Goal: Information Seeking & Learning: Learn about a topic

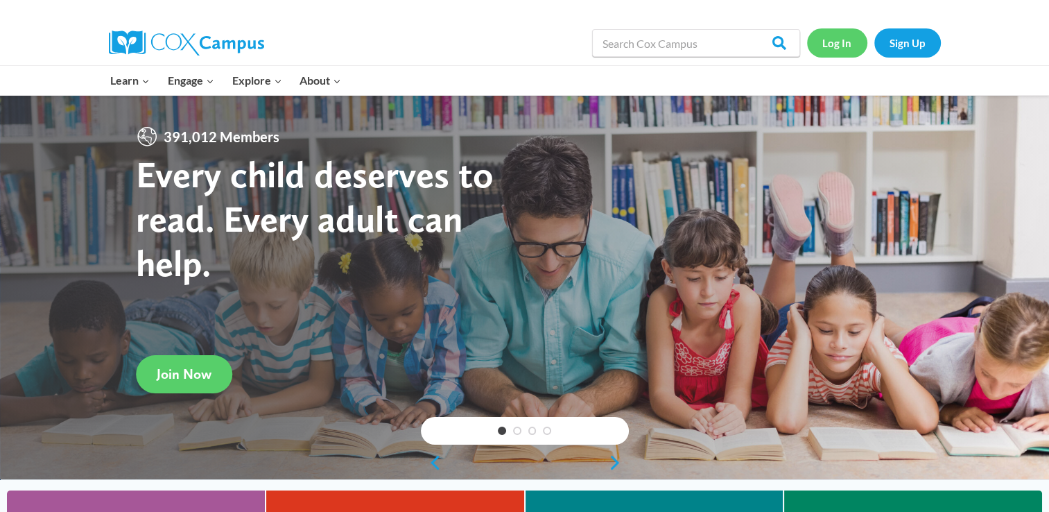
click at [844, 44] on link "Log In" at bounding box center [837, 42] width 60 height 28
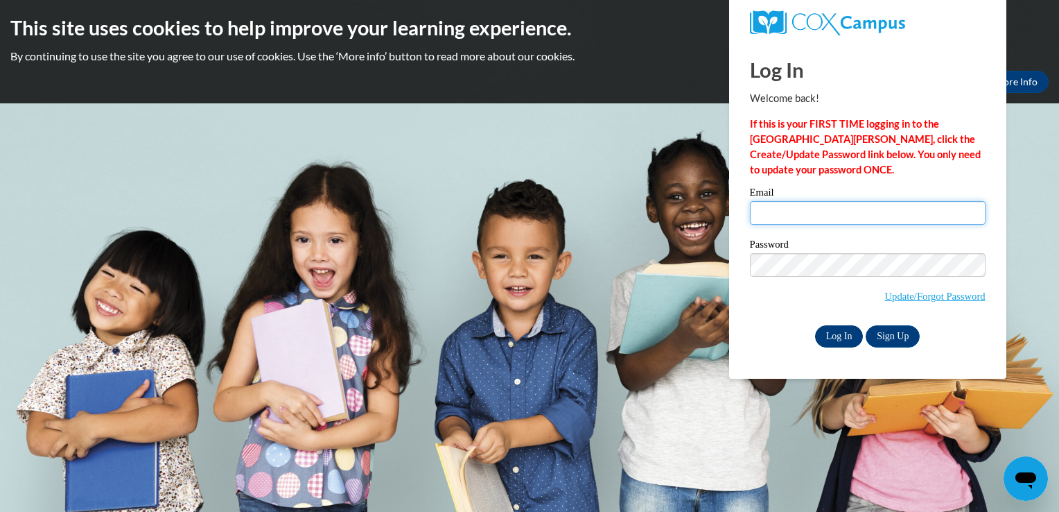
type input "anna_lefleur@yahoo.com"
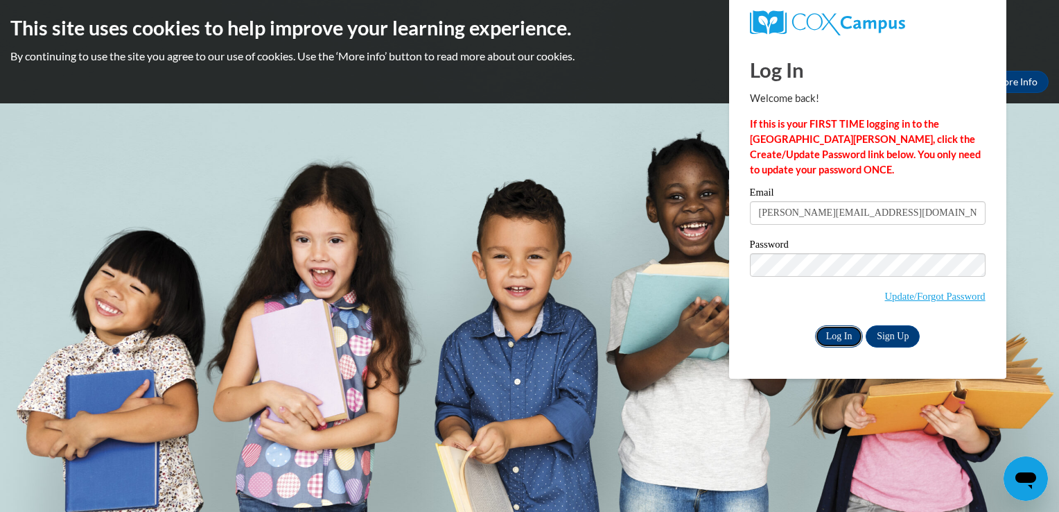
click at [837, 333] on input "Log In" at bounding box center [839, 336] width 49 height 22
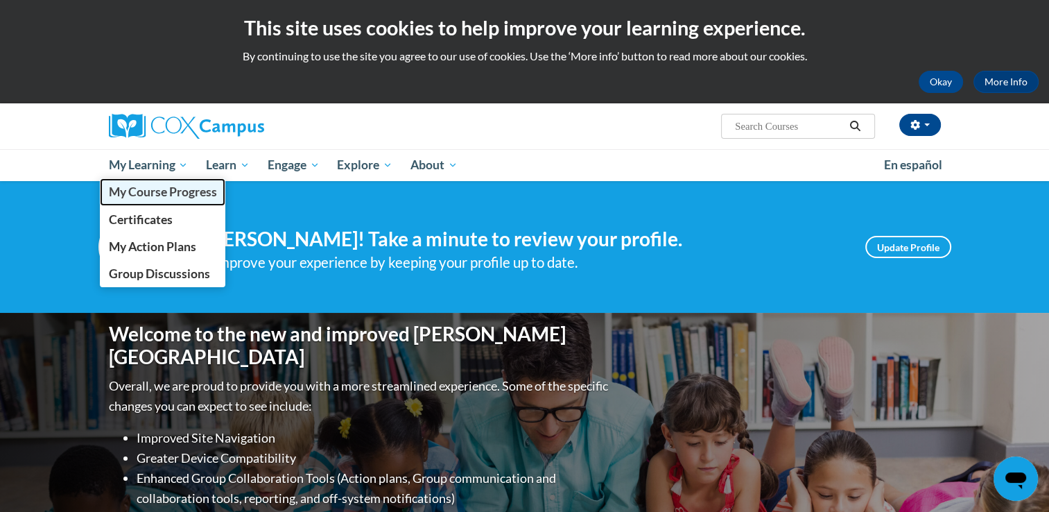
click at [156, 193] on span "My Course Progress" at bounding box center [162, 191] width 108 height 15
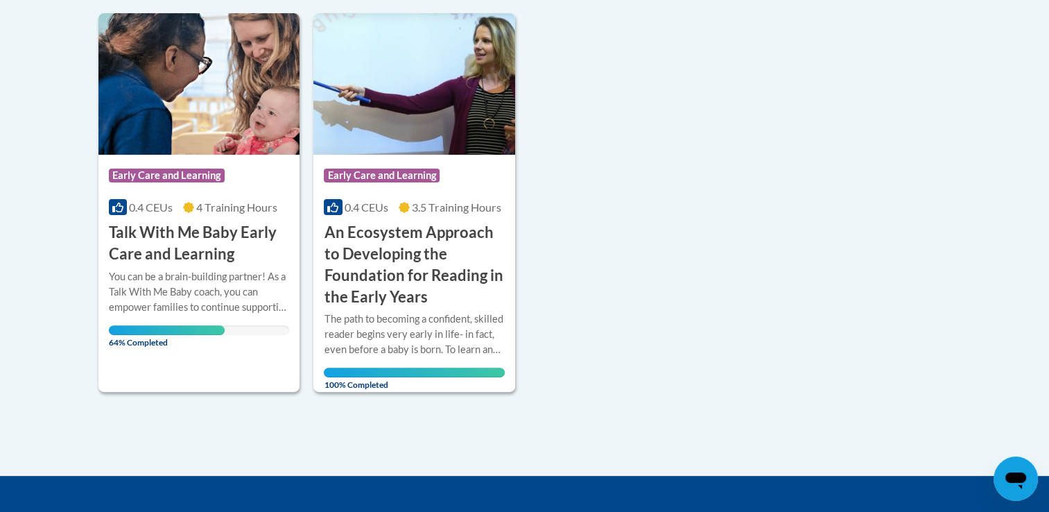
scroll to position [344, 0]
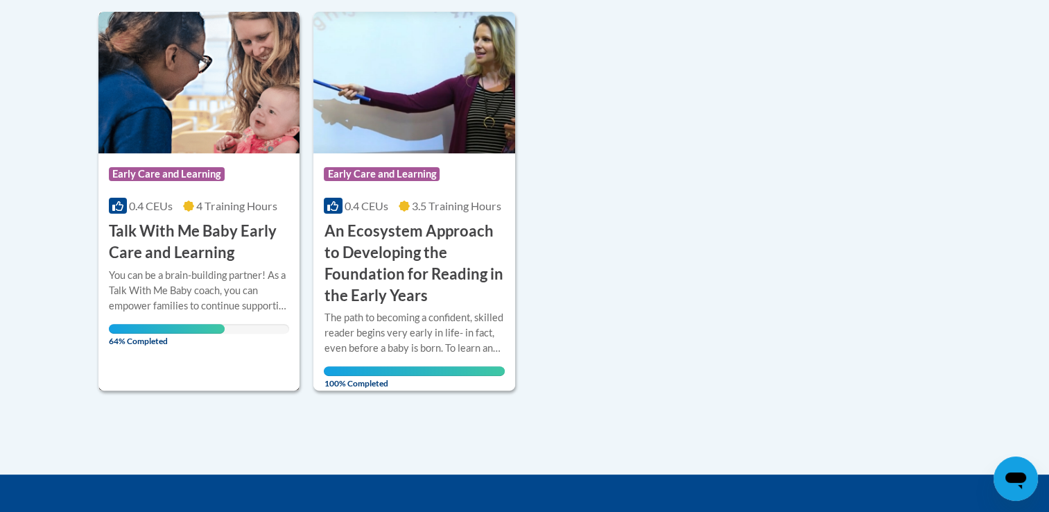
click at [187, 326] on span "64% Completed" at bounding box center [167, 335] width 116 height 22
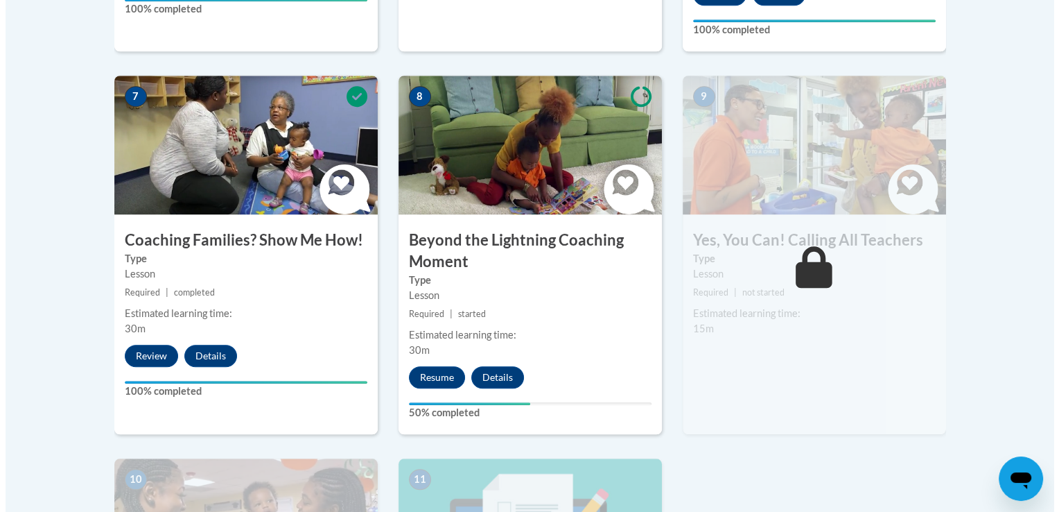
scroll to position [1207, 0]
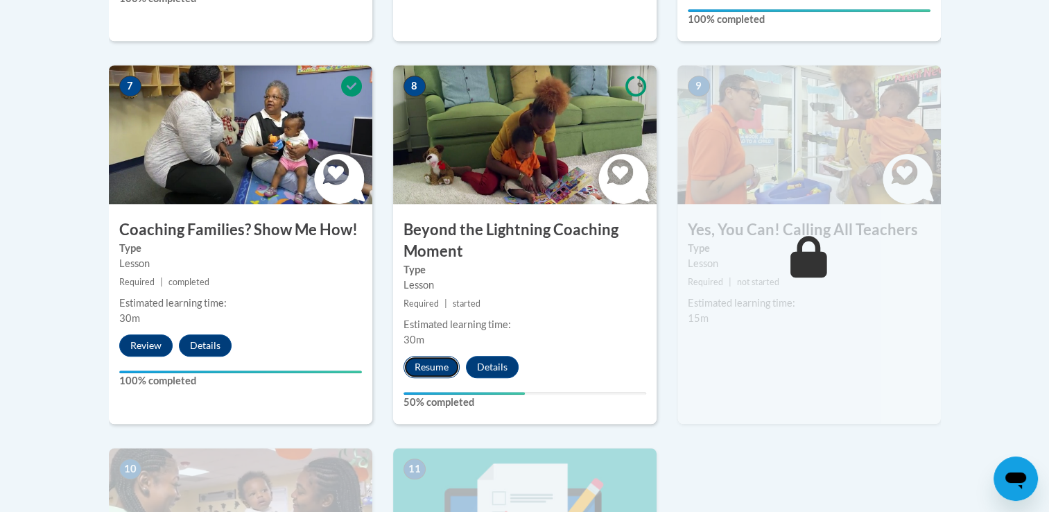
click at [433, 356] on button "Resume" at bounding box center [431, 367] width 56 height 22
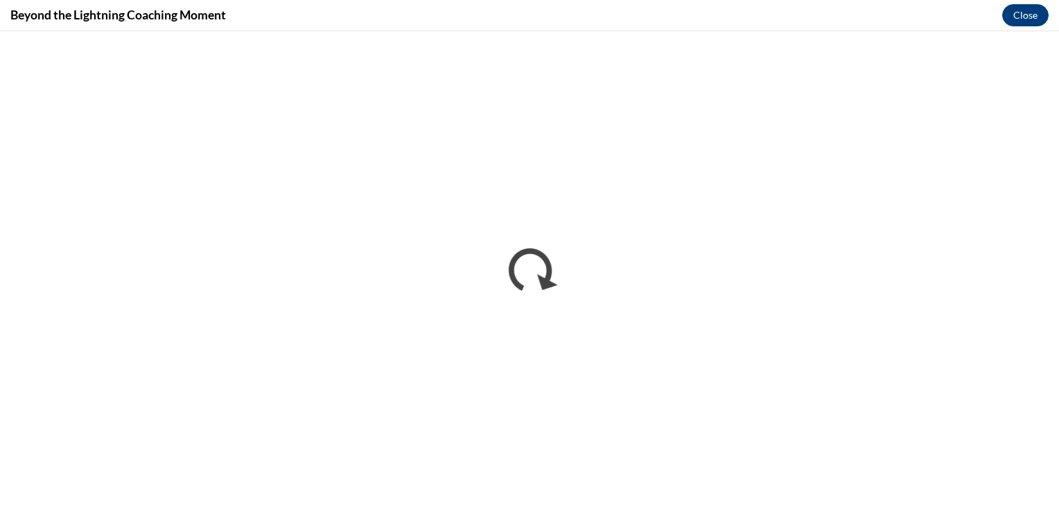
scroll to position [0, 0]
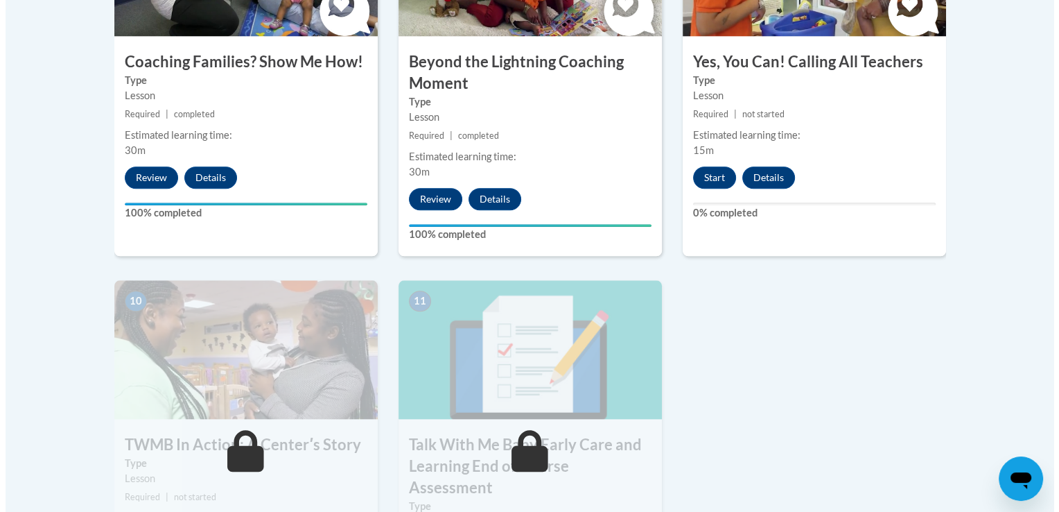
scroll to position [1393, 0]
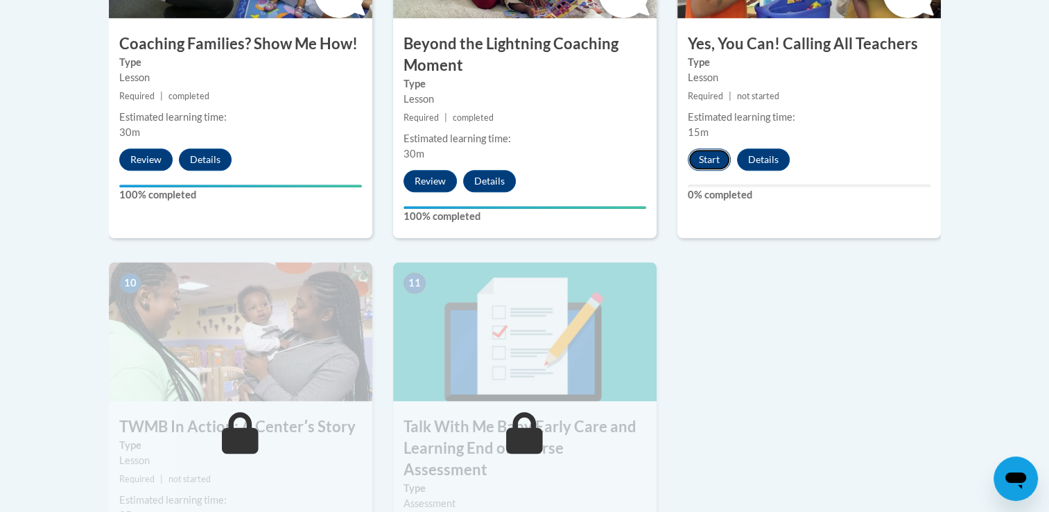
click at [717, 148] on button "Start" at bounding box center [709, 159] width 43 height 22
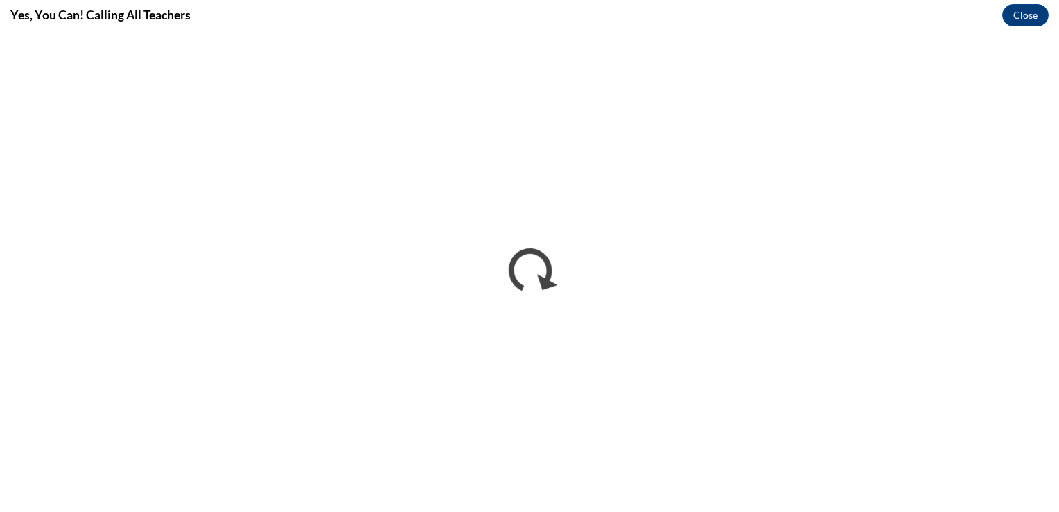
scroll to position [0, 0]
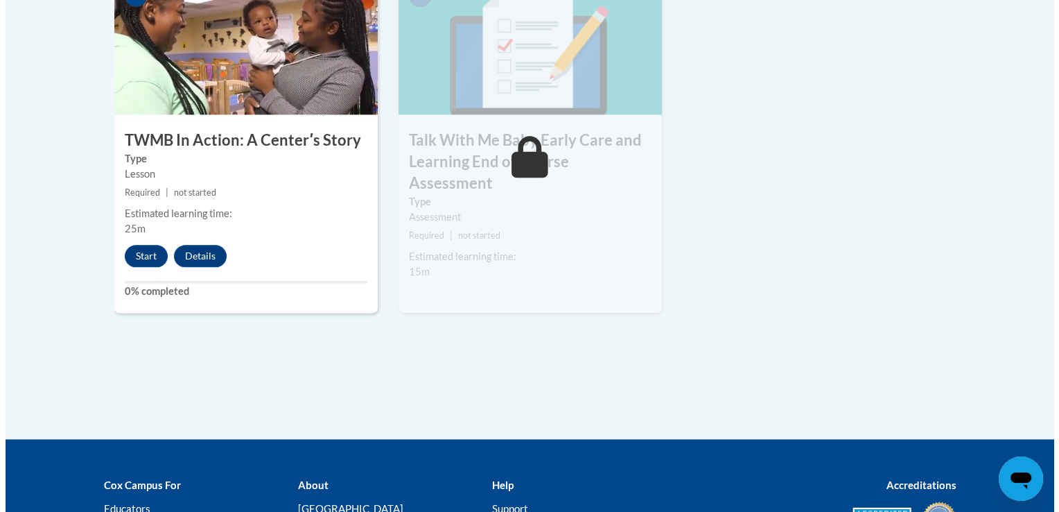
scroll to position [1688, 0]
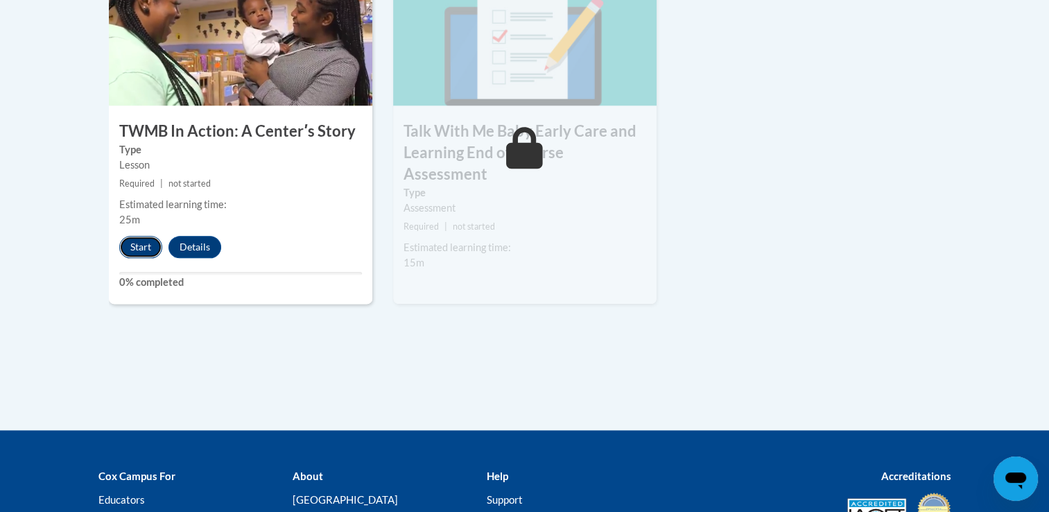
click at [147, 236] on button "Start" at bounding box center [140, 247] width 43 height 22
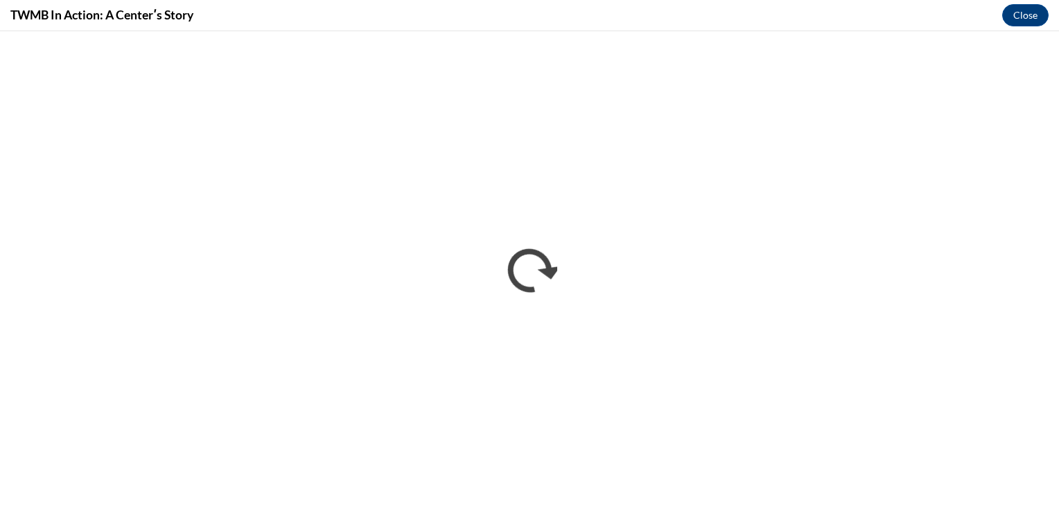
scroll to position [0, 0]
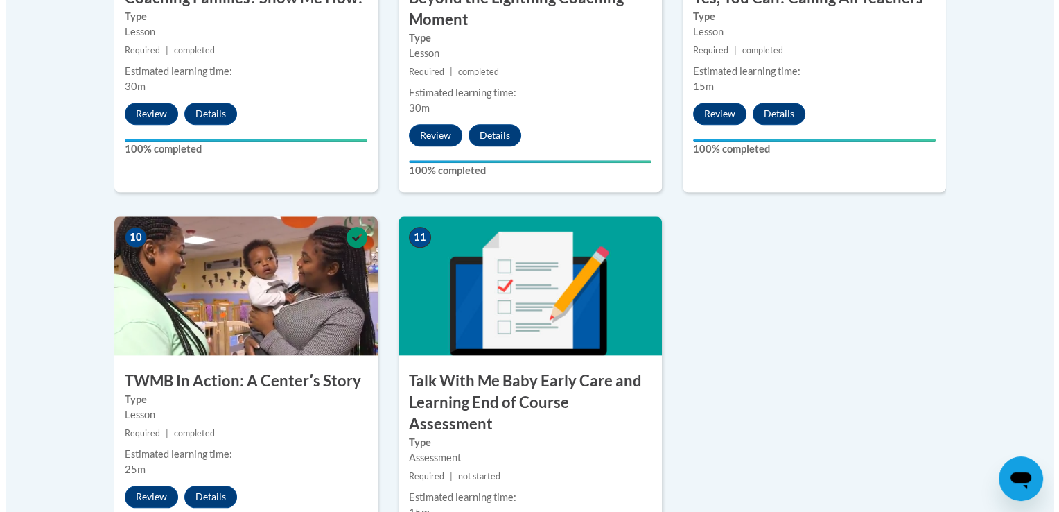
scroll to position [1550, 0]
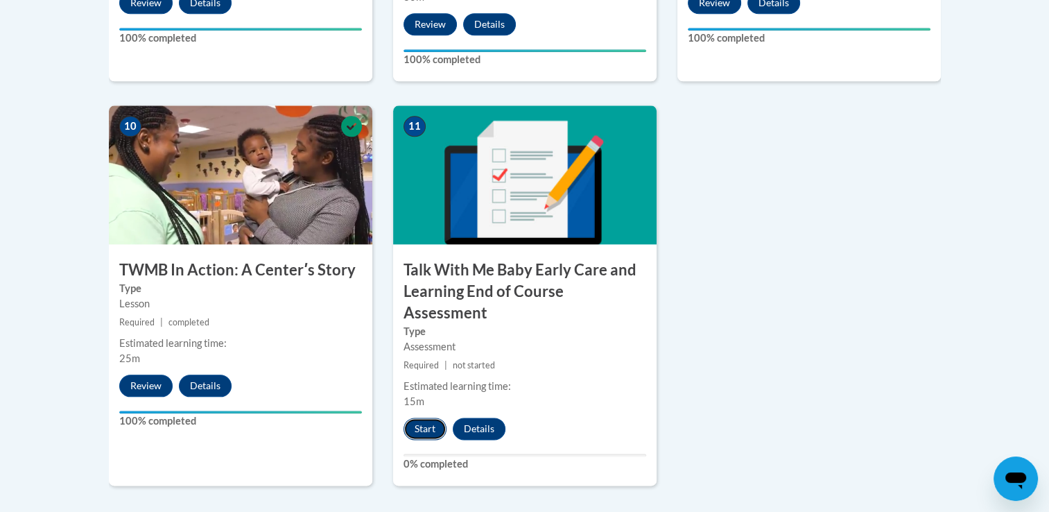
click at [421, 417] on button "Start" at bounding box center [424, 428] width 43 height 22
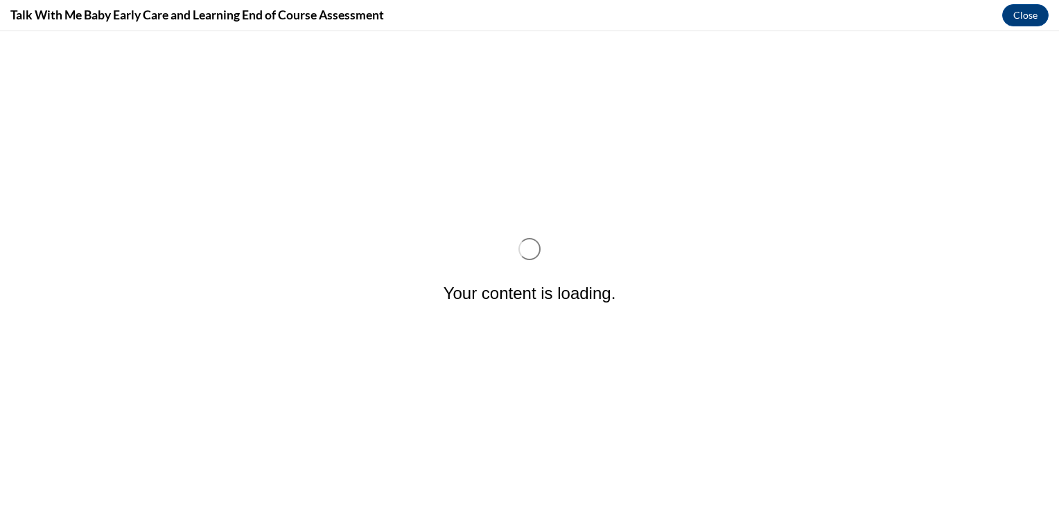
scroll to position [0, 0]
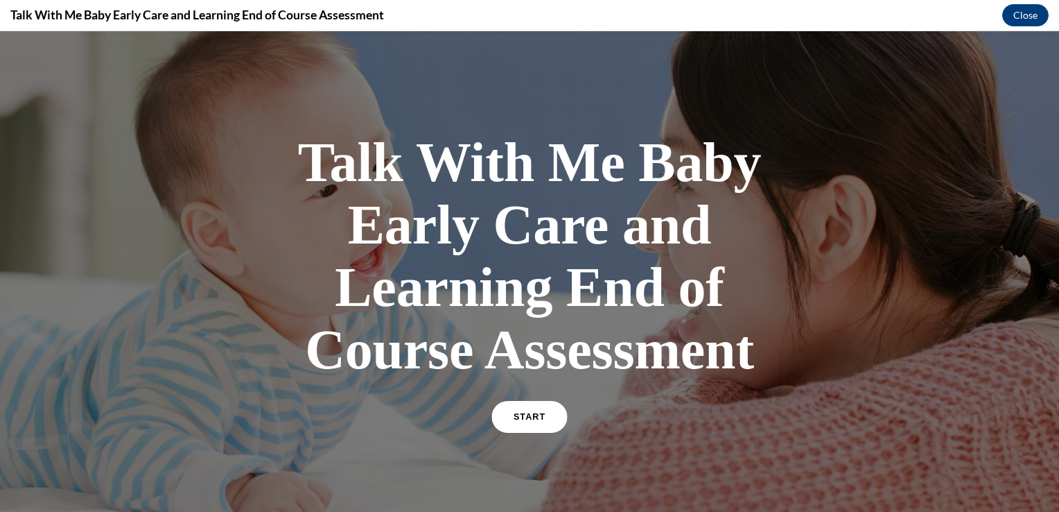
click at [513, 421] on link "START" at bounding box center [529, 417] width 76 height 32
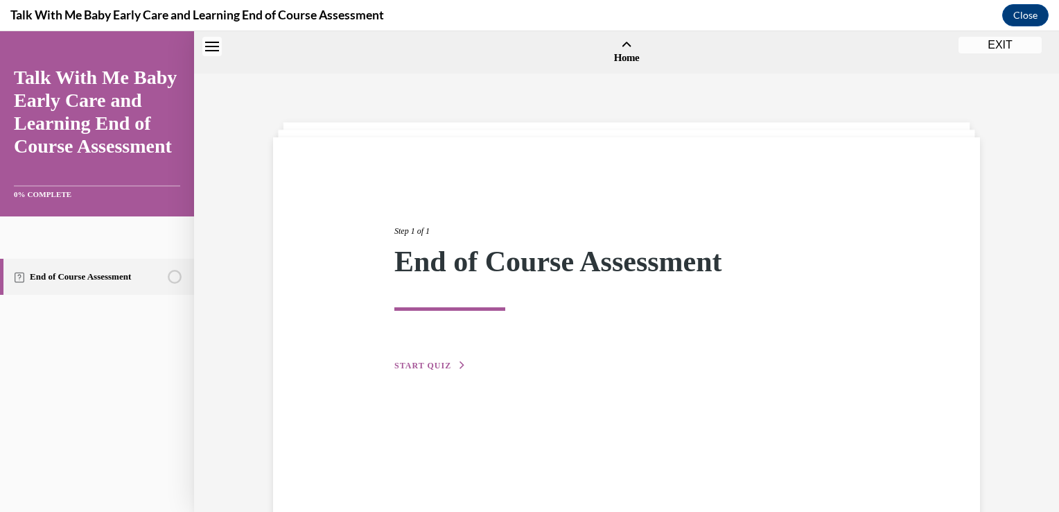
scroll to position [43, 0]
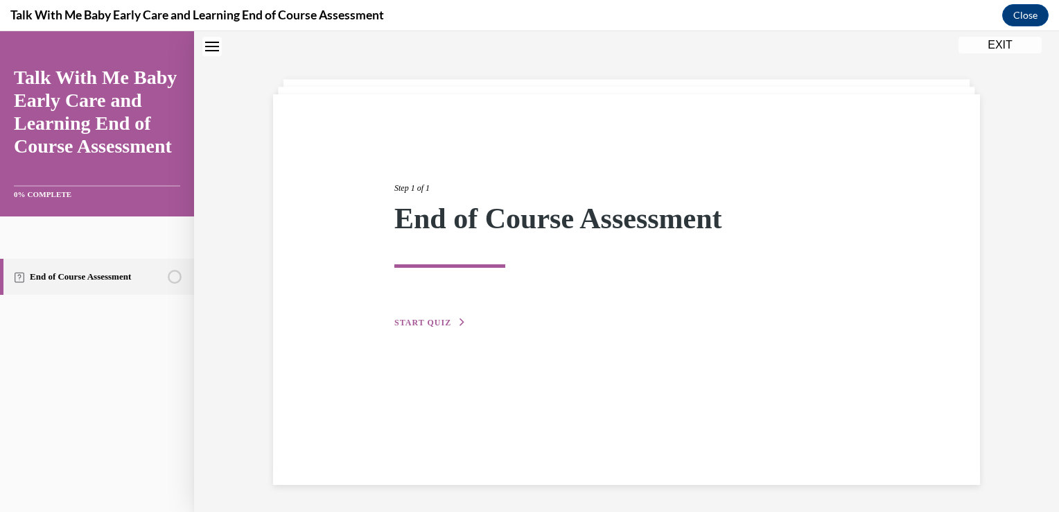
click at [429, 317] on button "START QUIZ" at bounding box center [430, 322] width 72 height 12
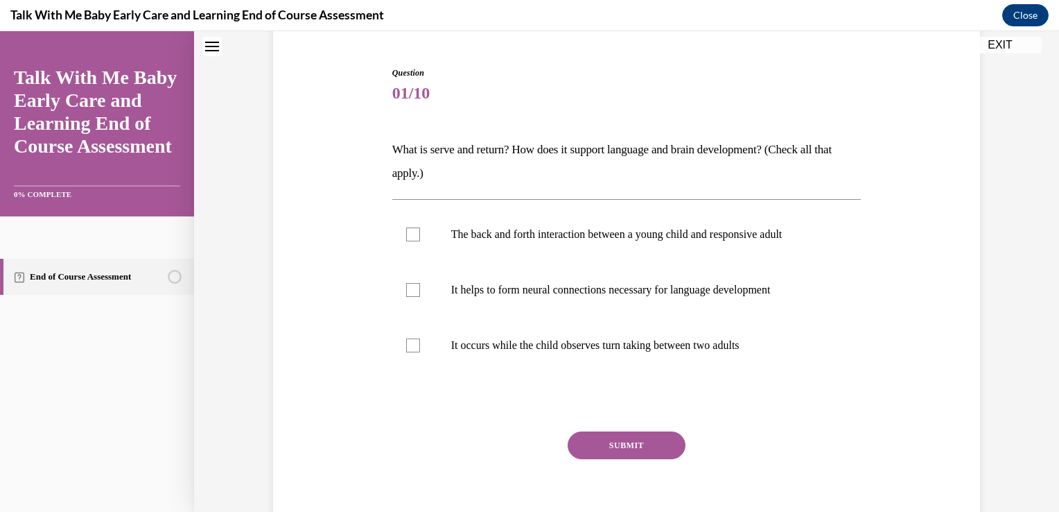
scroll to position [154, 0]
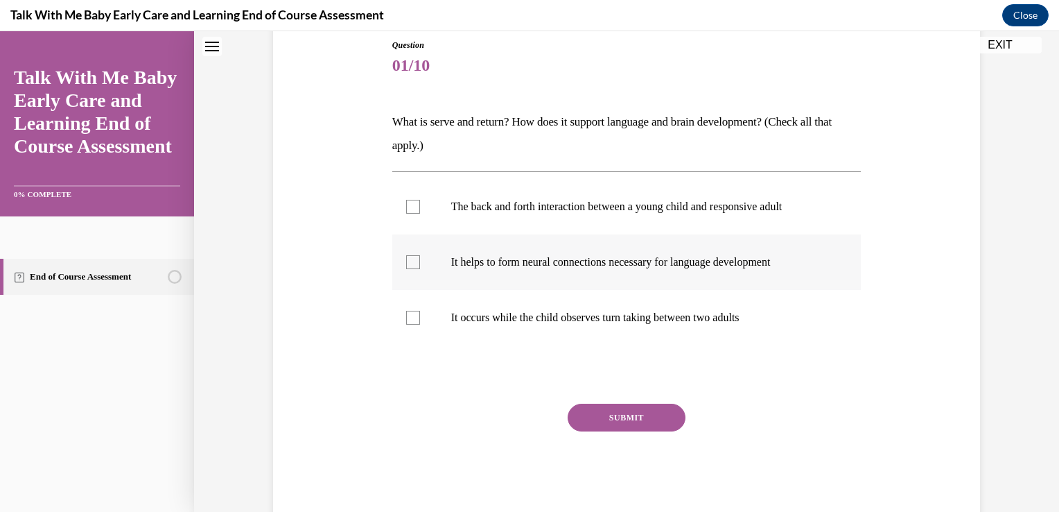
click at [413, 263] on div at bounding box center [413, 262] width 14 height 14
click at [413, 263] on input "It helps to form neural connections necessary for language development" at bounding box center [413, 262] width 14 height 14
checkbox input "true"
click at [406, 200] on div at bounding box center [413, 207] width 14 height 14
click at [406, 200] on input "The back and forth interaction between a young child and responsive adult" at bounding box center [413, 207] width 14 height 14
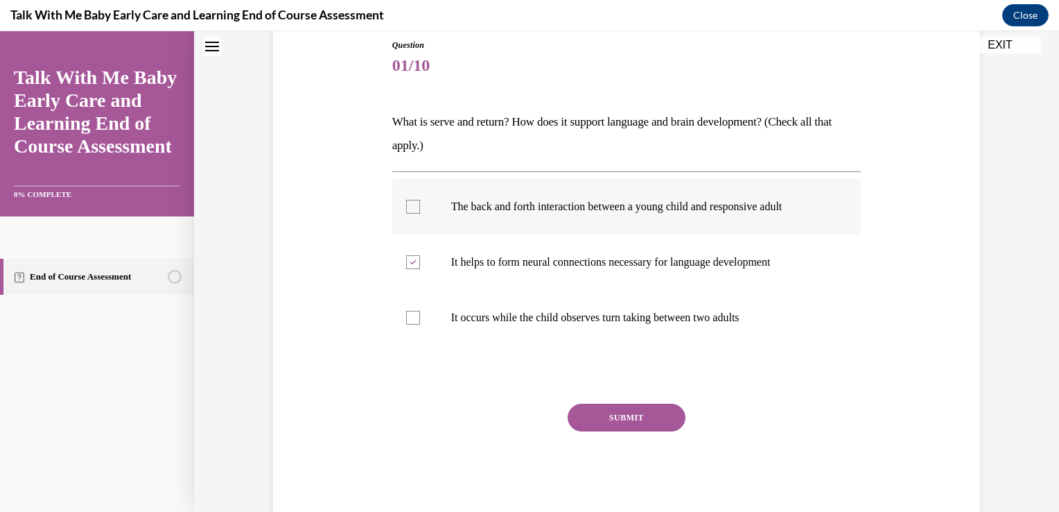
checkbox input "true"
click at [650, 419] on button "SUBMIT" at bounding box center [627, 417] width 118 height 28
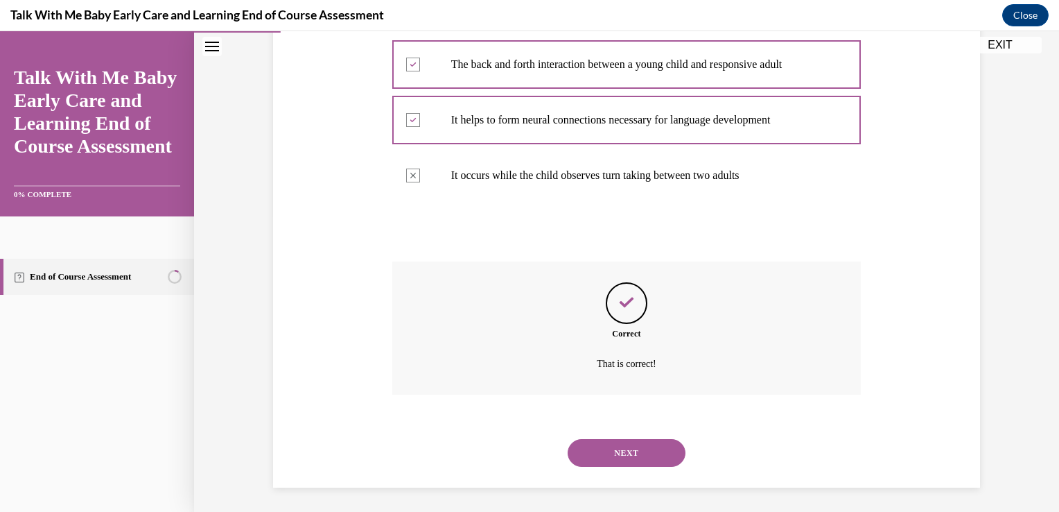
scroll to position [299, 0]
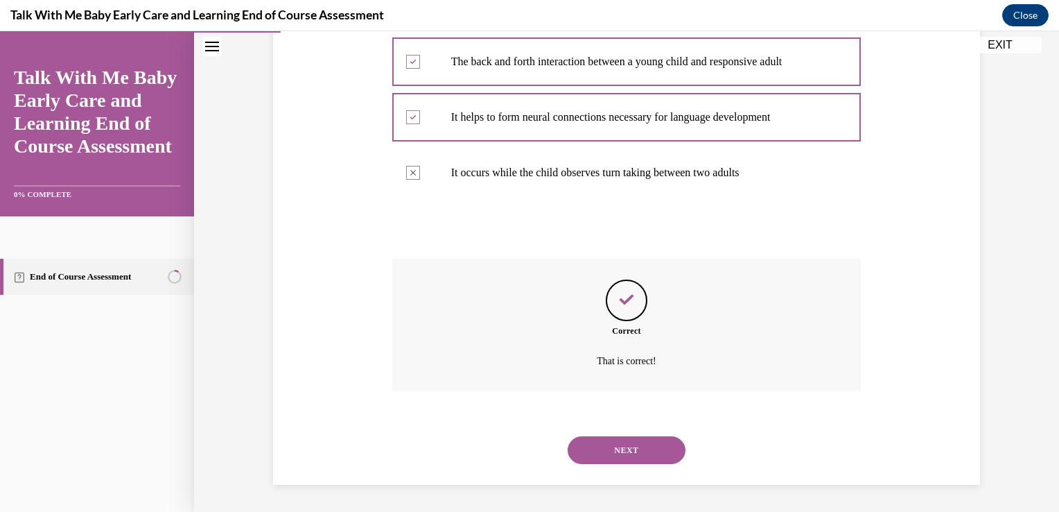
click at [643, 453] on button "NEXT" at bounding box center [627, 450] width 118 height 28
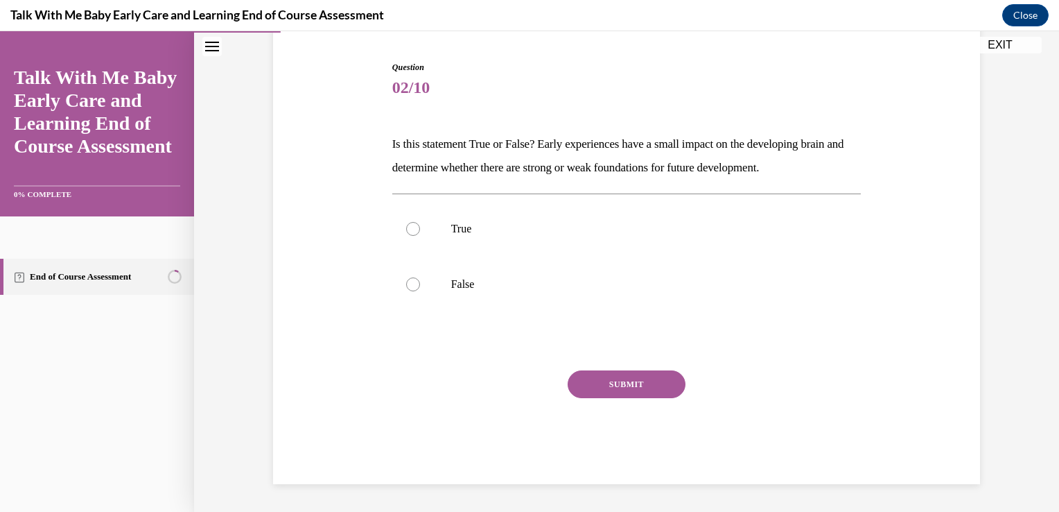
scroll to position [131, 0]
click at [413, 286] on div at bounding box center [413, 285] width 14 height 14
click at [413, 286] on input "False" at bounding box center [413, 285] width 14 height 14
radio input "true"
click at [639, 381] on button "SUBMIT" at bounding box center [627, 385] width 118 height 28
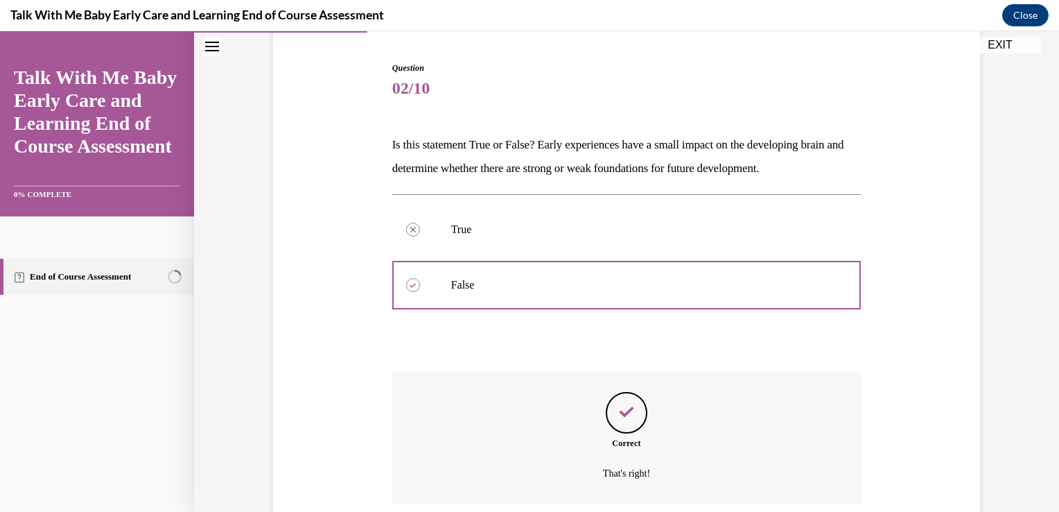
scroll to position [243, 0]
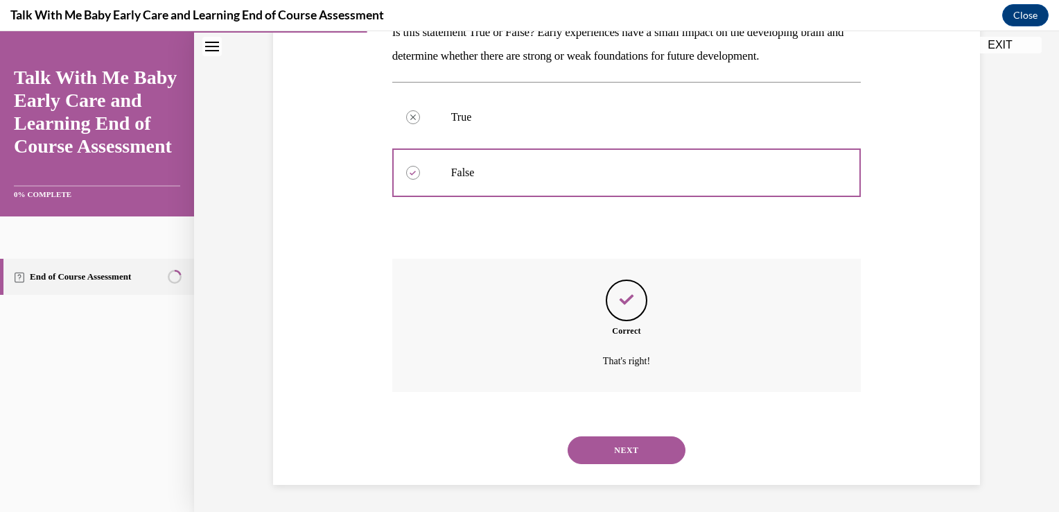
click at [658, 456] on button "NEXT" at bounding box center [627, 450] width 118 height 28
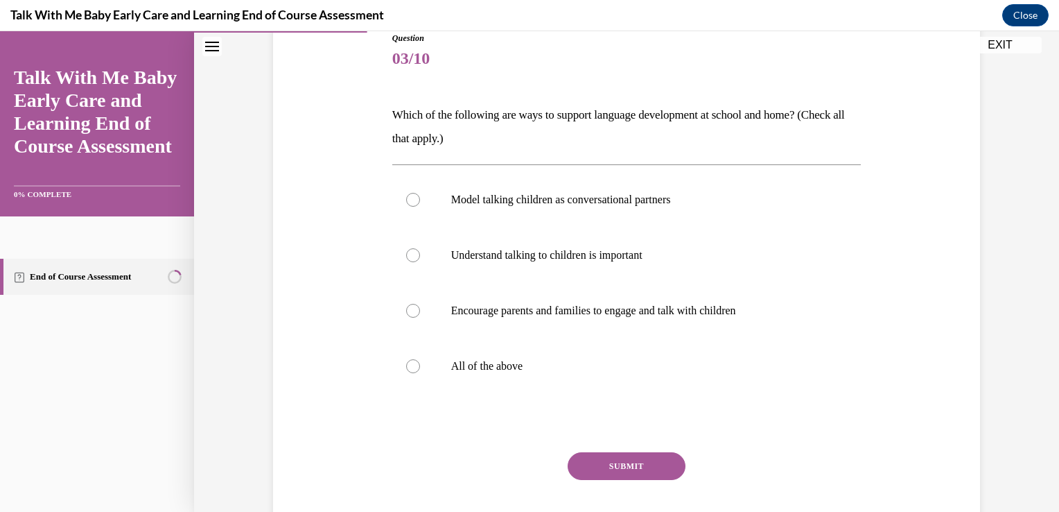
scroll to position [166, 0]
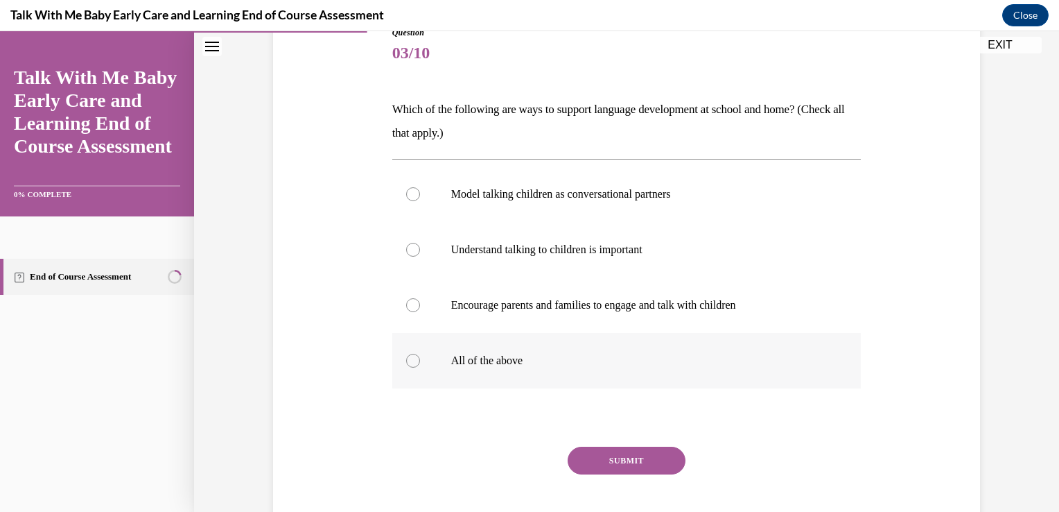
click at [412, 363] on div at bounding box center [413, 360] width 14 height 14
click at [412, 363] on input "All of the above" at bounding box center [413, 360] width 14 height 14
radio input "true"
click at [620, 467] on button "SUBMIT" at bounding box center [627, 460] width 118 height 28
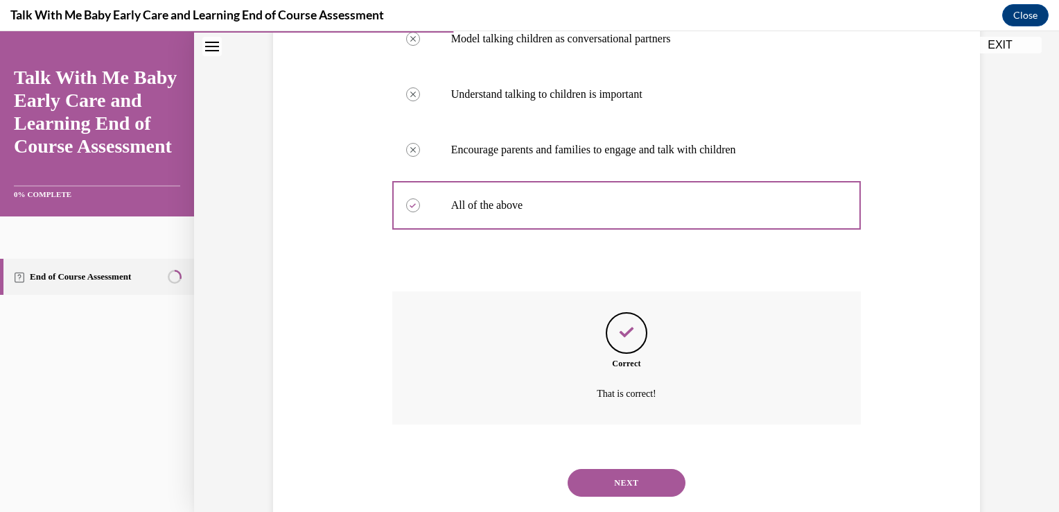
scroll to position [354, 0]
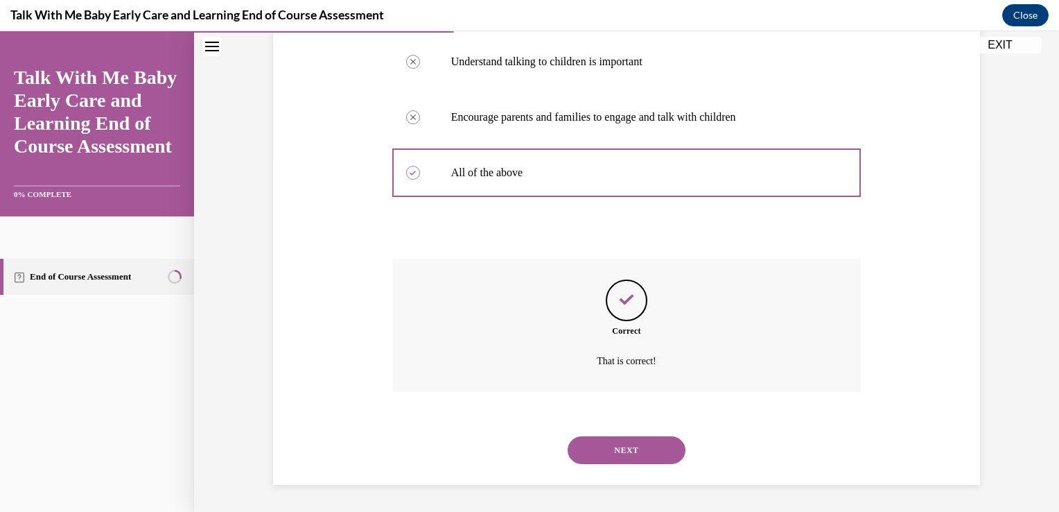
click at [618, 456] on button "NEXT" at bounding box center [627, 450] width 118 height 28
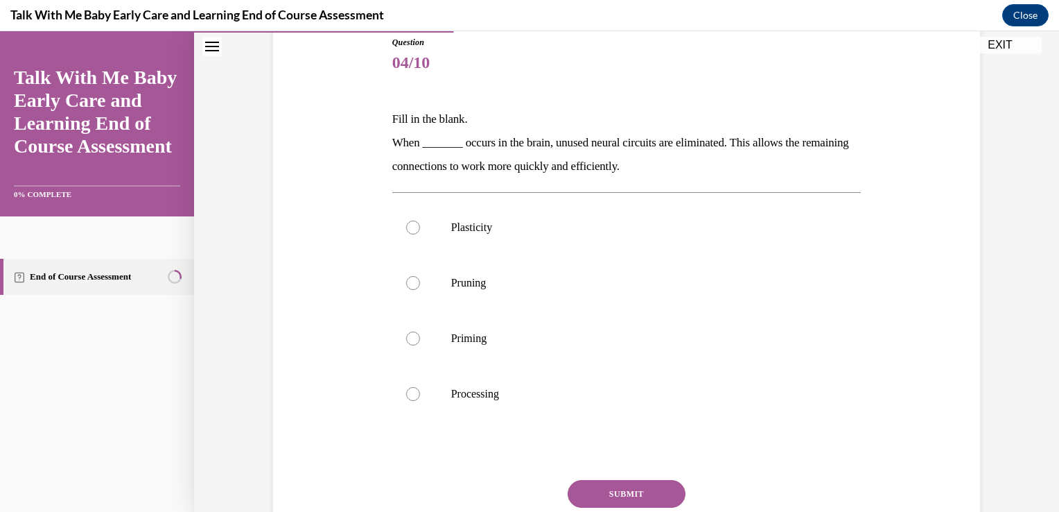
scroll to position [166, 0]
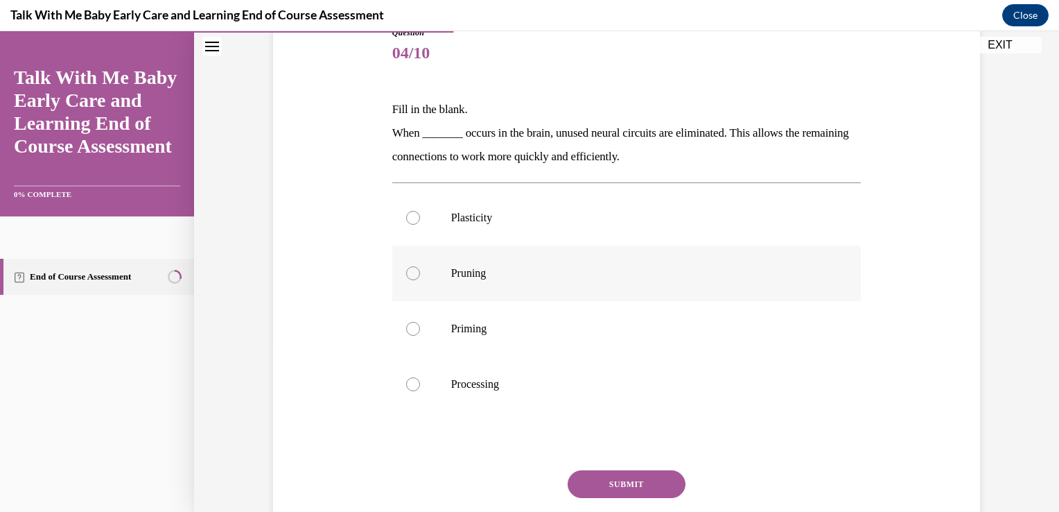
click at [406, 272] on div at bounding box center [413, 273] width 14 height 14
click at [406, 272] on input "Pruning" at bounding box center [413, 273] width 14 height 14
radio input "true"
click at [630, 495] on button "SUBMIT" at bounding box center [627, 484] width 118 height 28
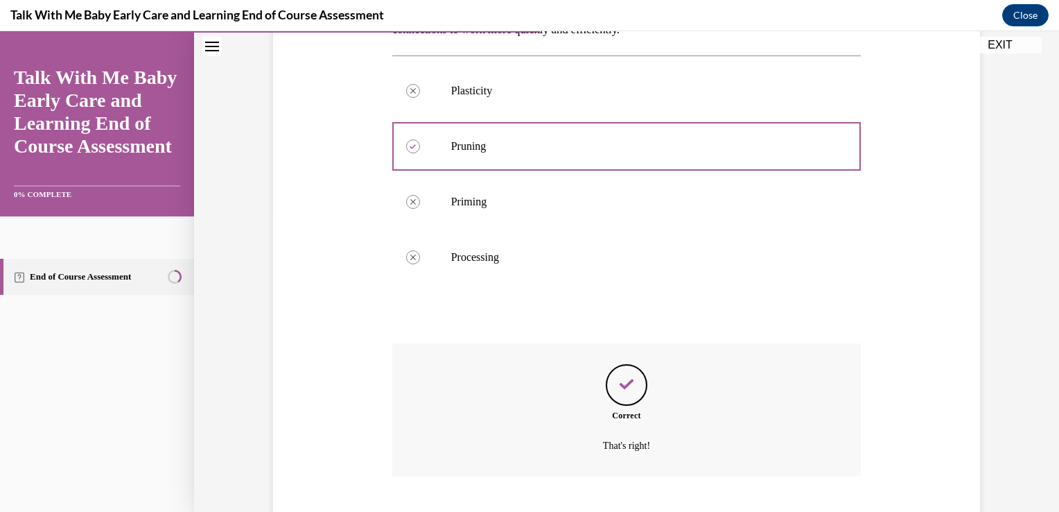
scroll to position [377, 0]
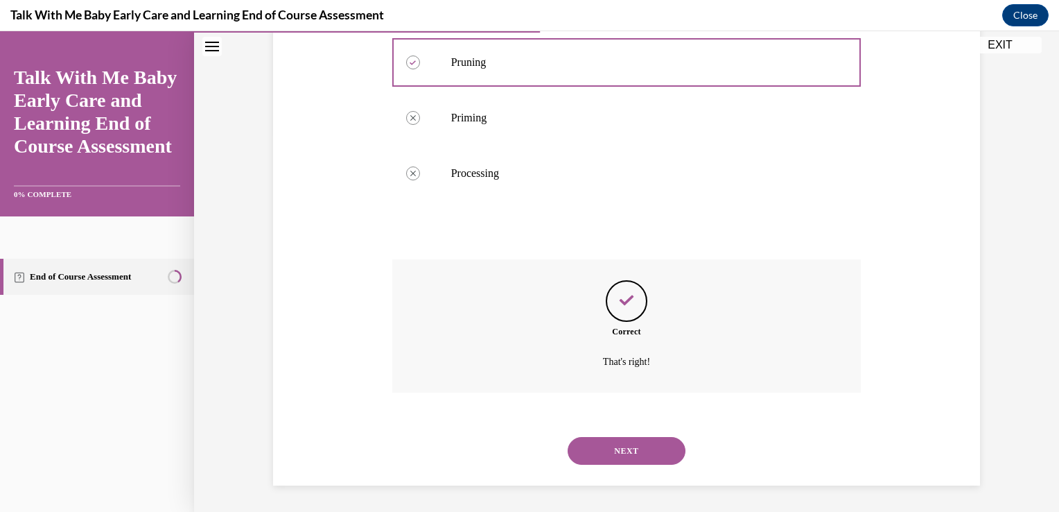
click at [600, 457] on button "NEXT" at bounding box center [627, 451] width 118 height 28
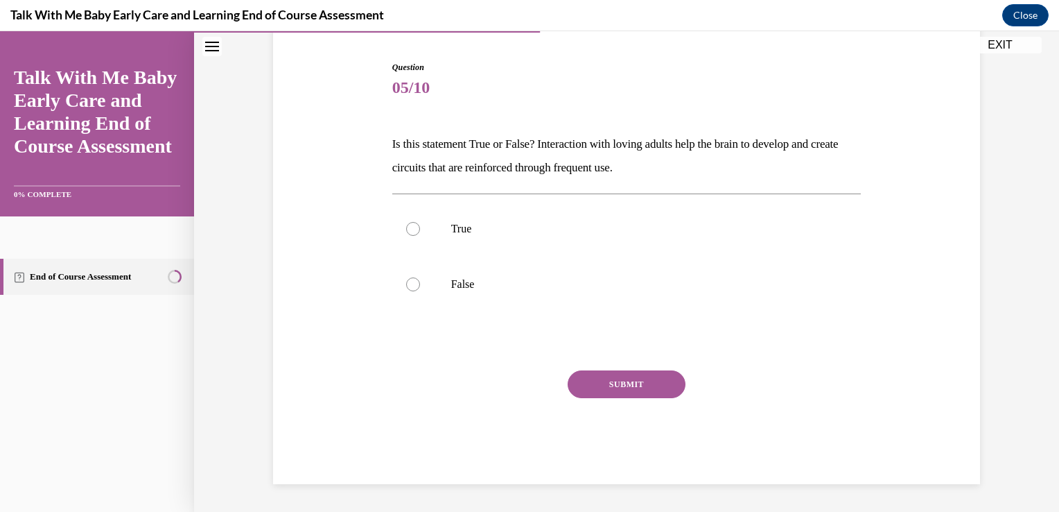
scroll to position [131, 0]
click at [408, 230] on div at bounding box center [413, 229] width 14 height 14
click at [408, 230] on input "True" at bounding box center [413, 229] width 14 height 14
radio input "true"
click at [628, 386] on button "SUBMIT" at bounding box center [627, 385] width 118 height 28
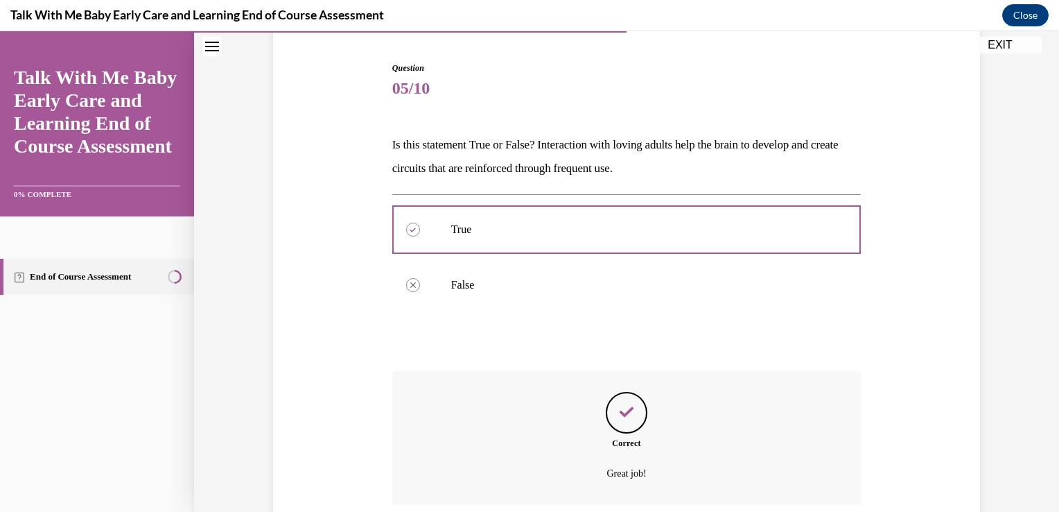
scroll to position [243, 0]
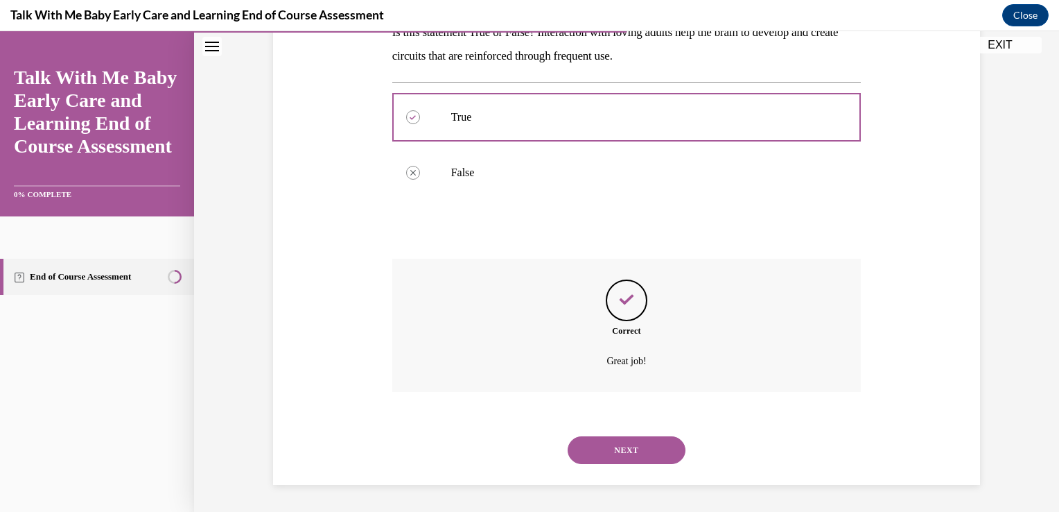
click at [643, 446] on button "NEXT" at bounding box center [627, 450] width 118 height 28
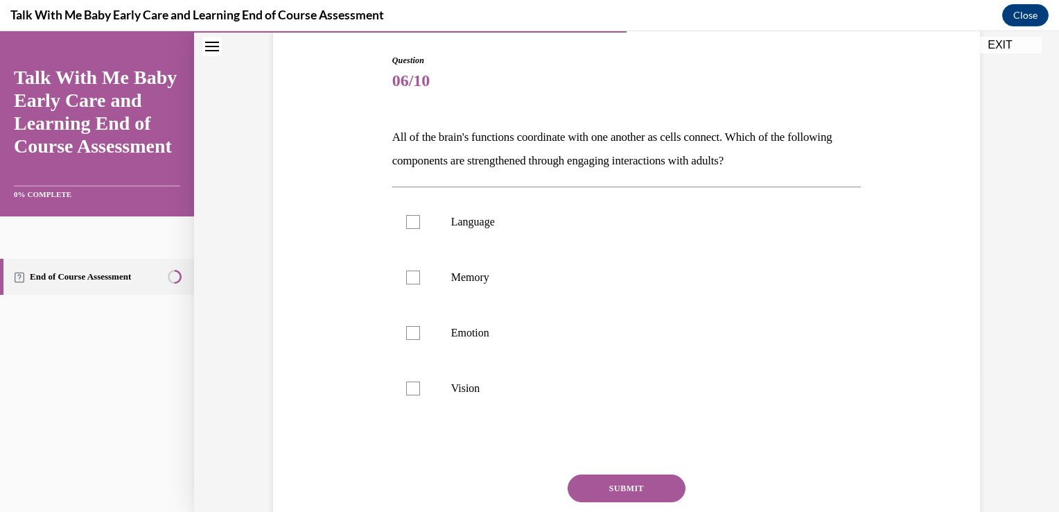
scroll to position [166, 0]
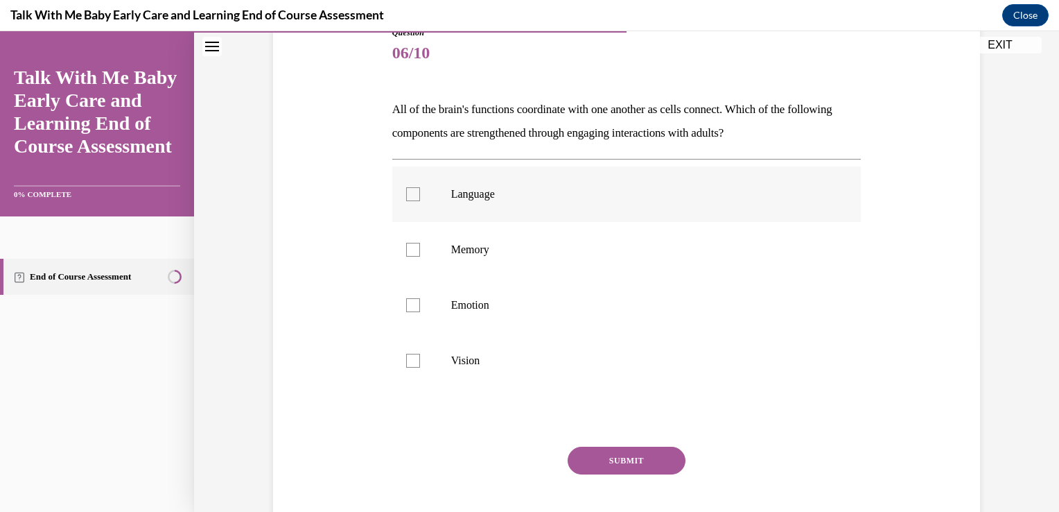
click at [406, 194] on div at bounding box center [413, 194] width 14 height 14
click at [406, 194] on input "Language" at bounding box center [413, 194] width 14 height 14
checkbox input "true"
click at [649, 457] on button "SUBMIT" at bounding box center [627, 460] width 118 height 28
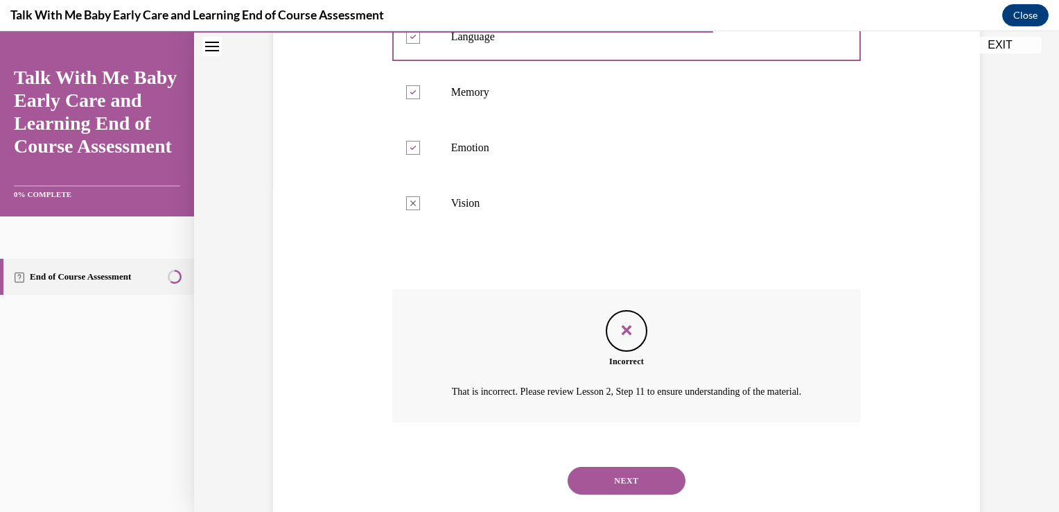
scroll to position [371, 0]
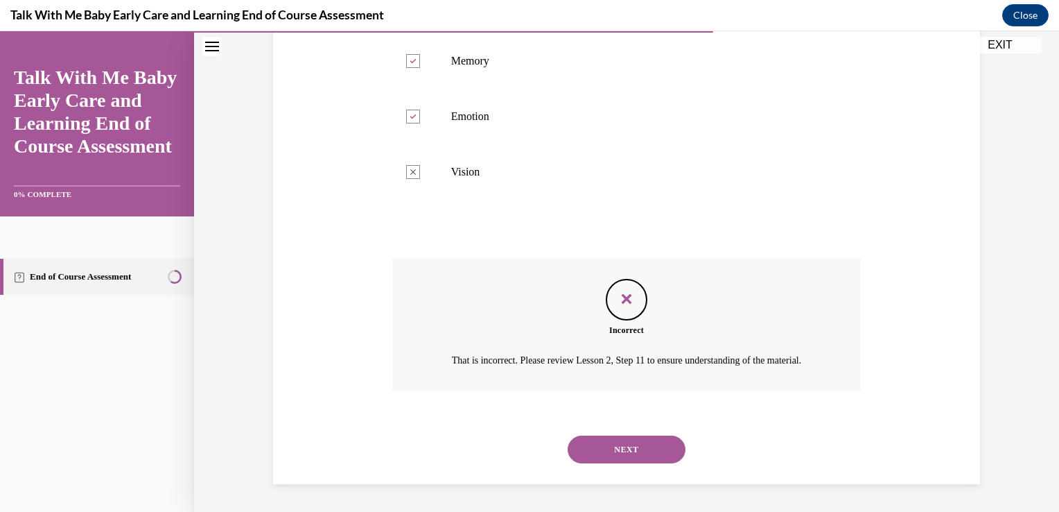
click at [629, 446] on button "NEXT" at bounding box center [627, 449] width 118 height 28
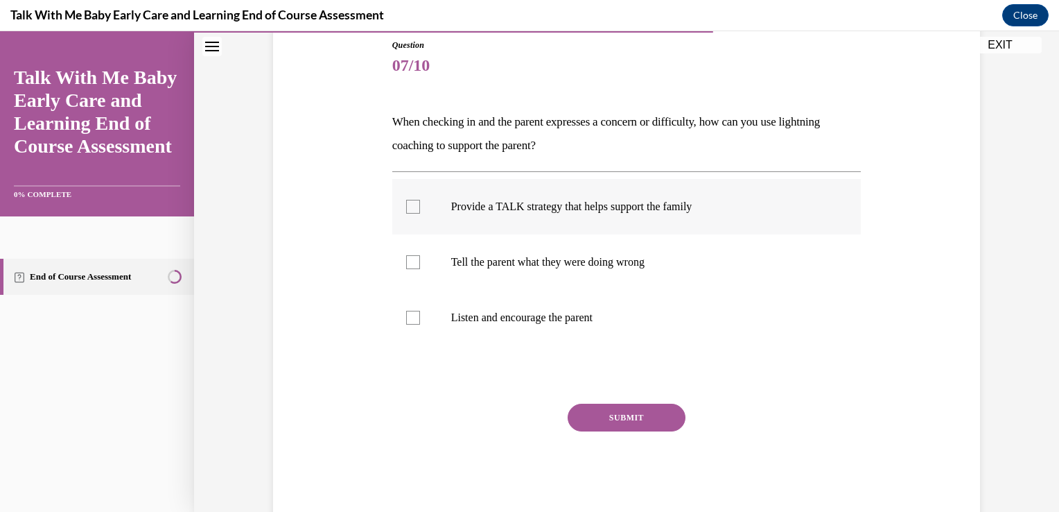
click at [406, 209] on div at bounding box center [413, 207] width 14 height 14
click at [406, 209] on input "Provide a TALK strategy that helps support the family" at bounding box center [413, 207] width 14 height 14
checkbox input "true"
click at [406, 320] on div at bounding box center [413, 318] width 14 height 14
click at [406, 320] on input "Listen and encourage the parent" at bounding box center [413, 318] width 14 height 14
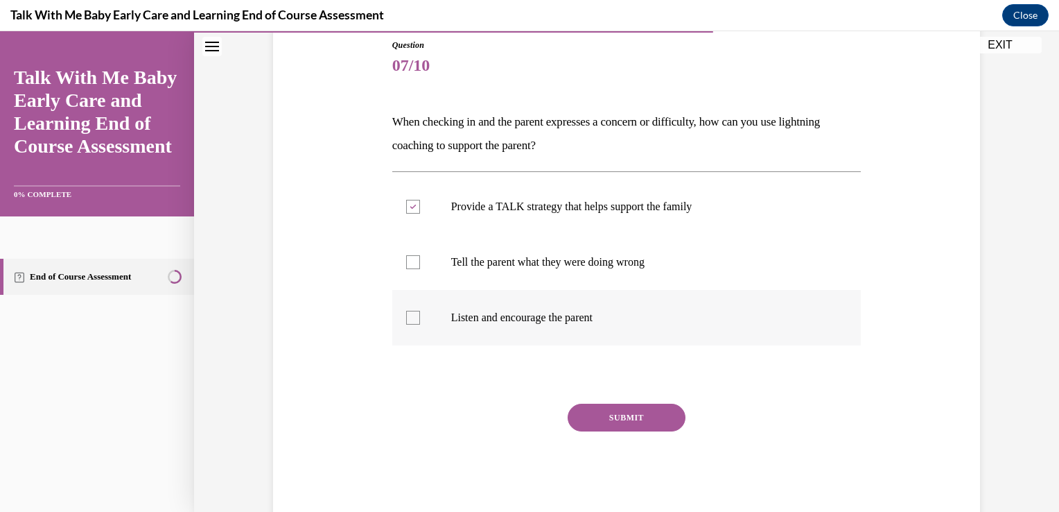
checkbox input "true"
click at [623, 415] on button "SUBMIT" at bounding box center [627, 417] width 118 height 28
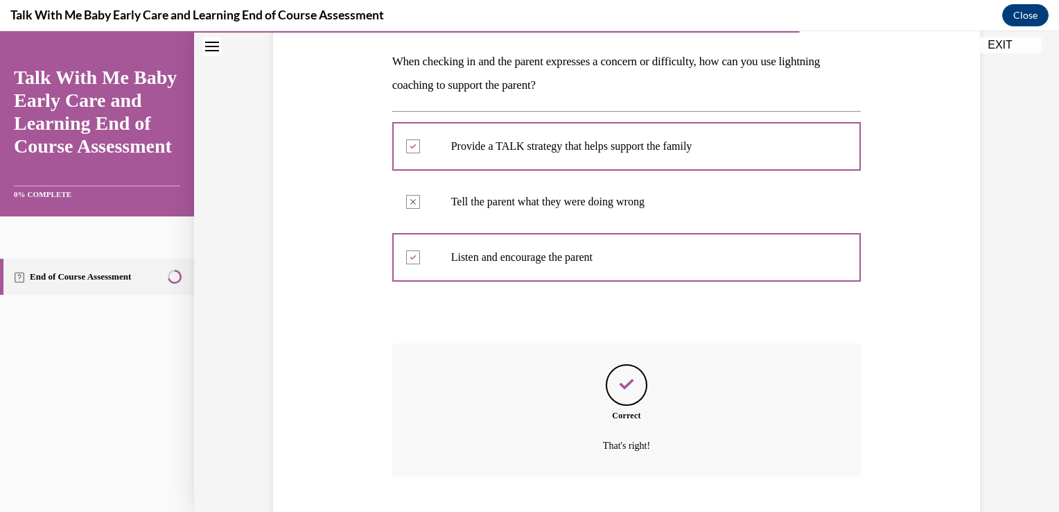
scroll to position [299, 0]
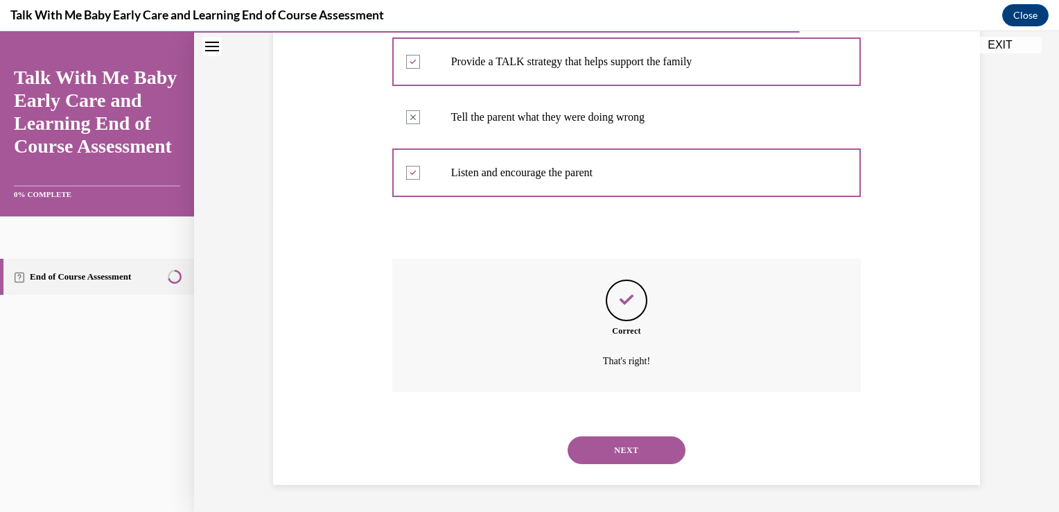
click at [624, 450] on button "NEXT" at bounding box center [627, 450] width 118 height 28
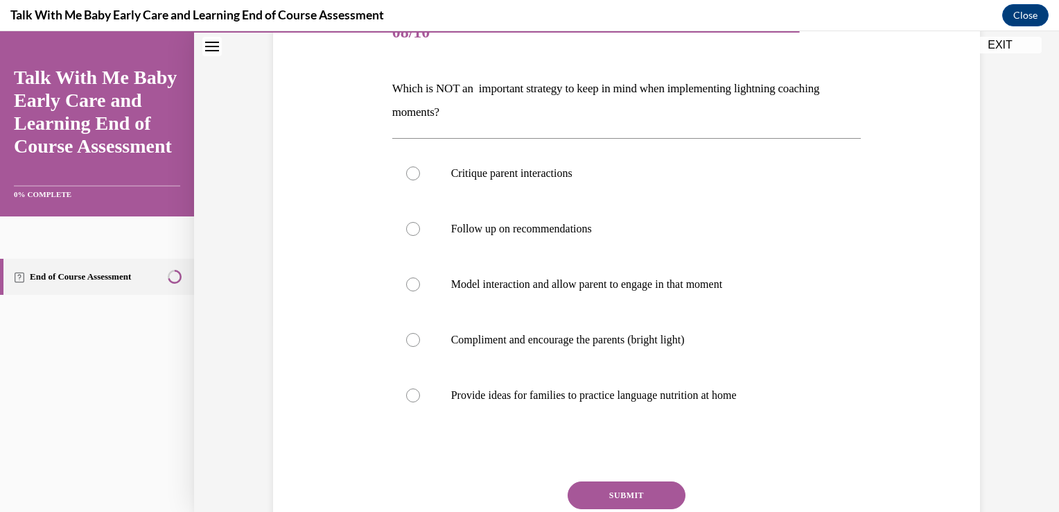
scroll to position [194, 0]
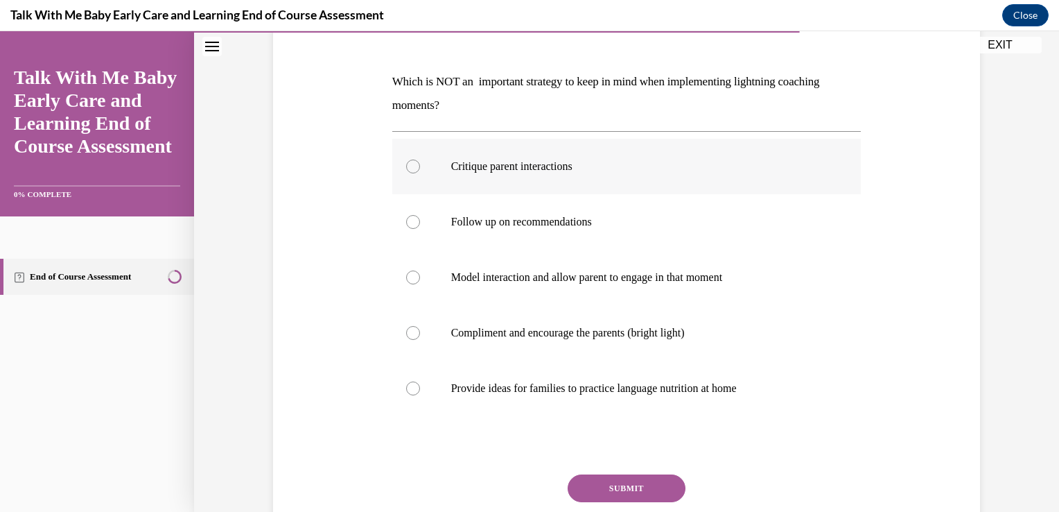
click at [406, 167] on div at bounding box center [413, 166] width 14 height 14
click at [406, 167] on input "Critique parent interactions" at bounding box center [413, 166] width 14 height 14
radio input "true"
click at [625, 489] on button "SUBMIT" at bounding box center [627, 488] width 118 height 28
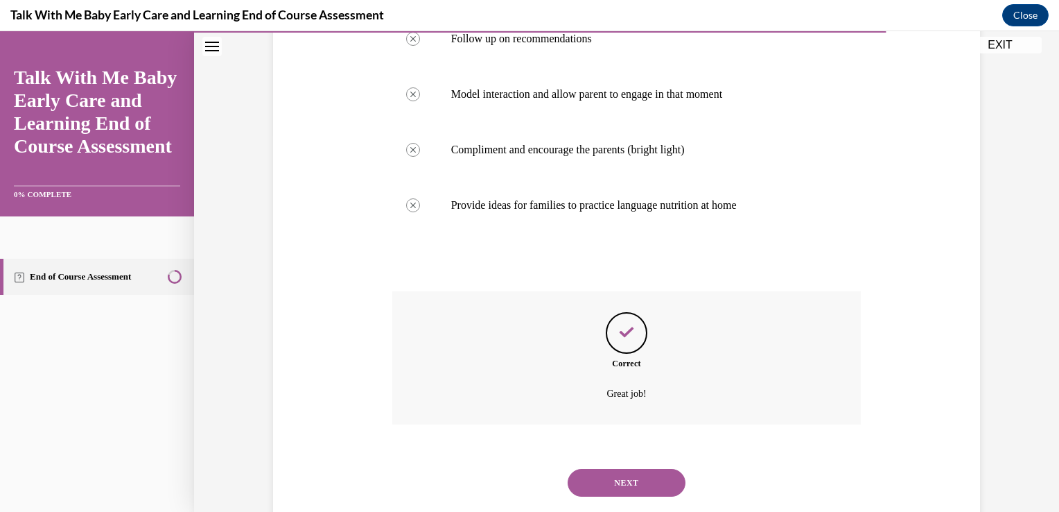
scroll to position [410, 0]
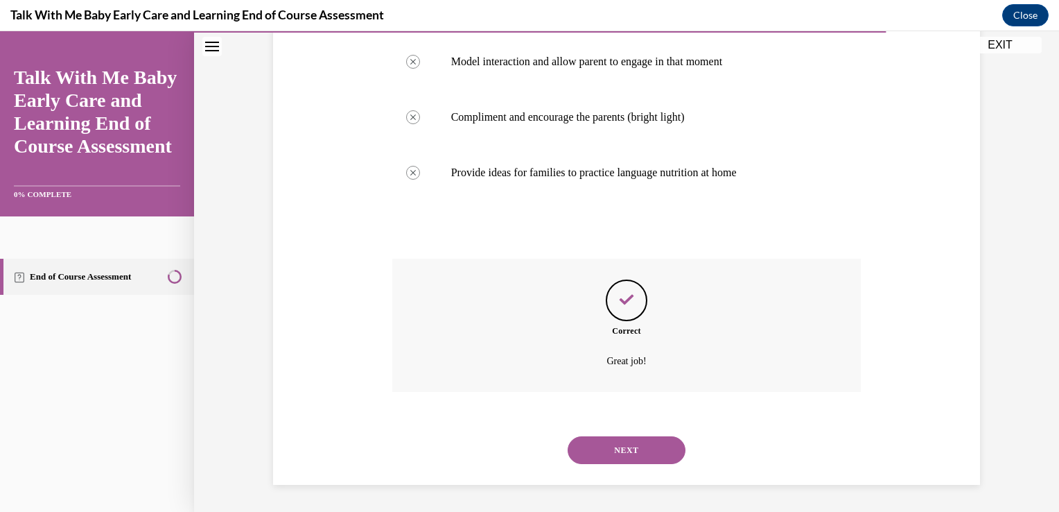
click at [624, 441] on button "NEXT" at bounding box center [627, 450] width 118 height 28
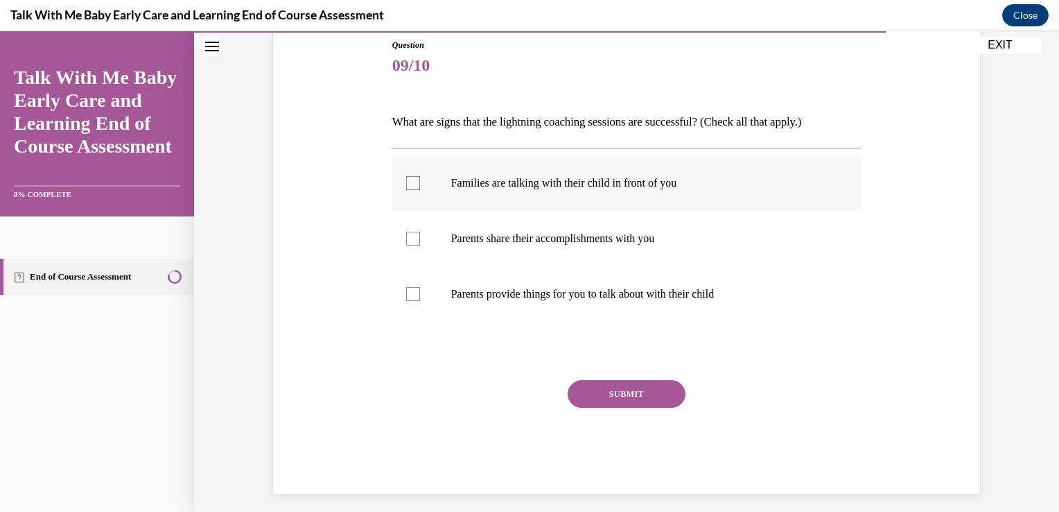
click at [407, 180] on div at bounding box center [413, 183] width 14 height 14
click at [407, 180] on input "Families are talking with their child in front of you" at bounding box center [413, 183] width 14 height 14
checkbox input "true"
click at [406, 232] on div at bounding box center [413, 239] width 14 height 14
click at [406, 232] on input "Parents share their accomplishments with you" at bounding box center [413, 239] width 14 height 14
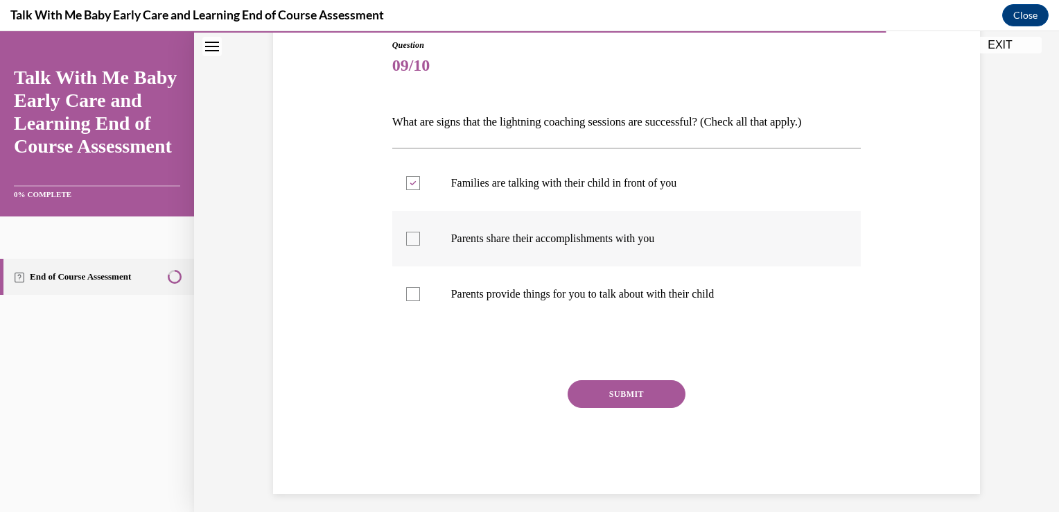
checkbox input "true"
click at [406, 292] on div at bounding box center [413, 294] width 14 height 14
click at [406, 292] on input "Parents provide things for you to talk about with their child" at bounding box center [413, 294] width 14 height 14
checkbox input "true"
click at [621, 399] on button "SUBMIT" at bounding box center [627, 394] width 118 height 28
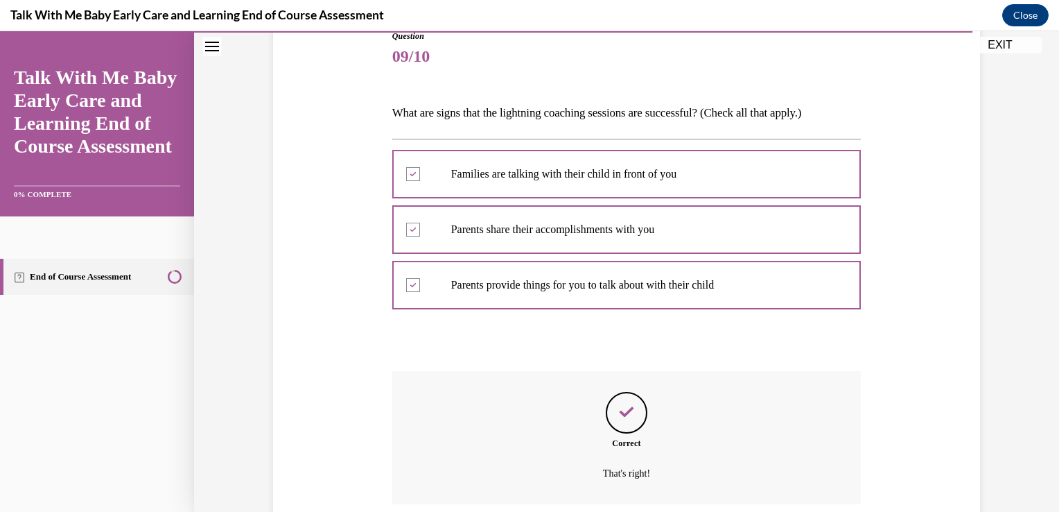
scroll to position [274, 0]
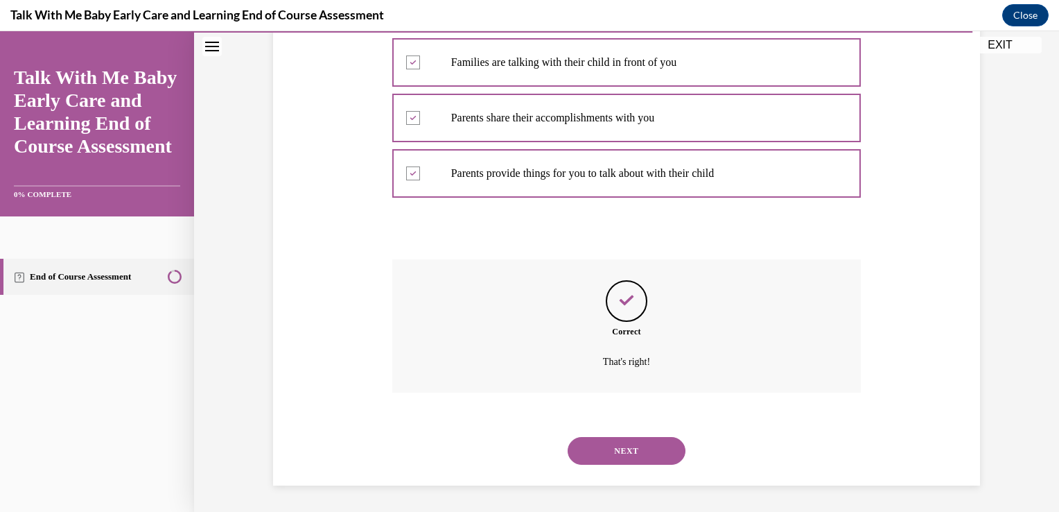
click at [633, 455] on button "NEXT" at bounding box center [627, 451] width 118 height 28
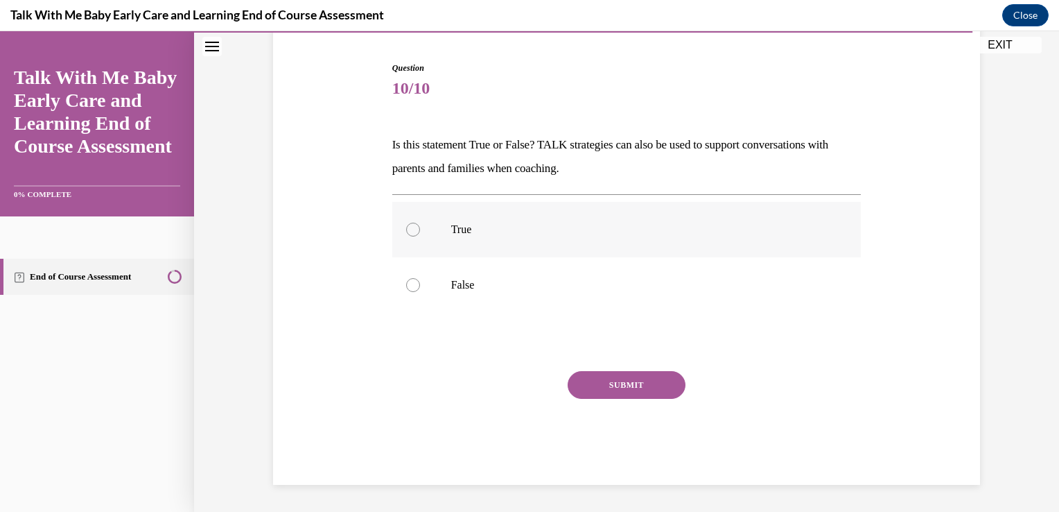
click at [406, 229] on div at bounding box center [413, 229] width 14 height 14
click at [406, 229] on input "True" at bounding box center [413, 229] width 14 height 14
radio input "true"
click at [640, 375] on button "SUBMIT" at bounding box center [627, 385] width 118 height 28
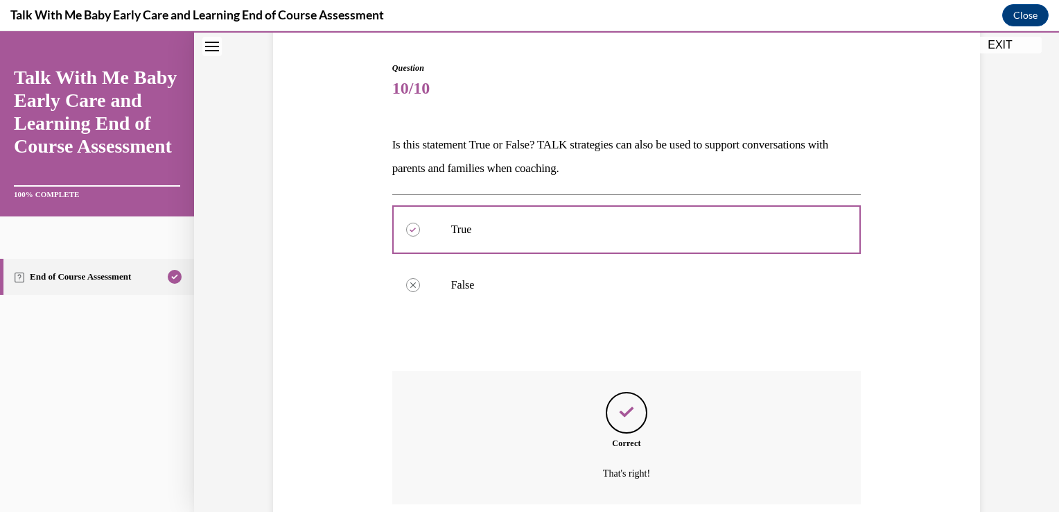
scroll to position [243, 0]
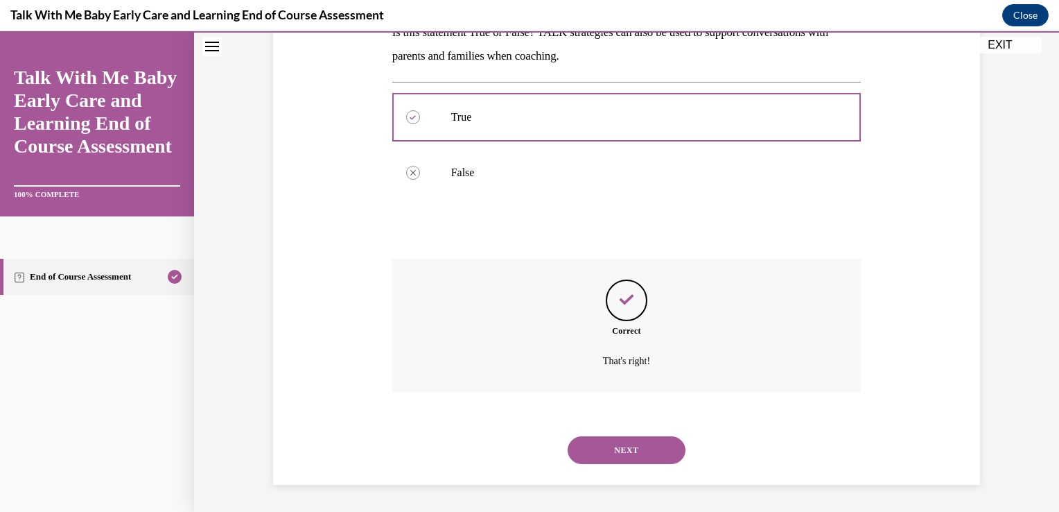
click at [637, 445] on button "NEXT" at bounding box center [627, 450] width 118 height 28
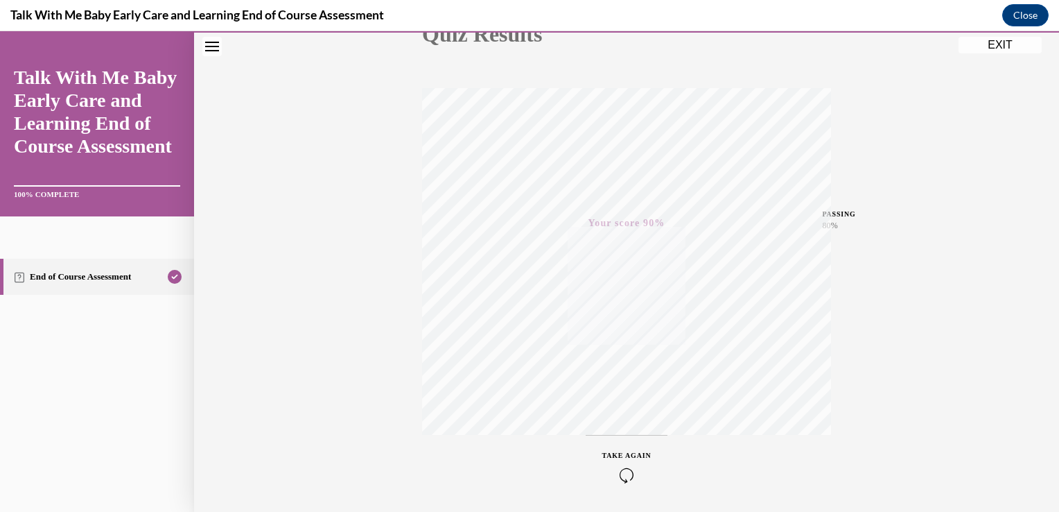
scroll to position [229, 0]
click at [998, 46] on button "EXIT" at bounding box center [1000, 45] width 83 height 17
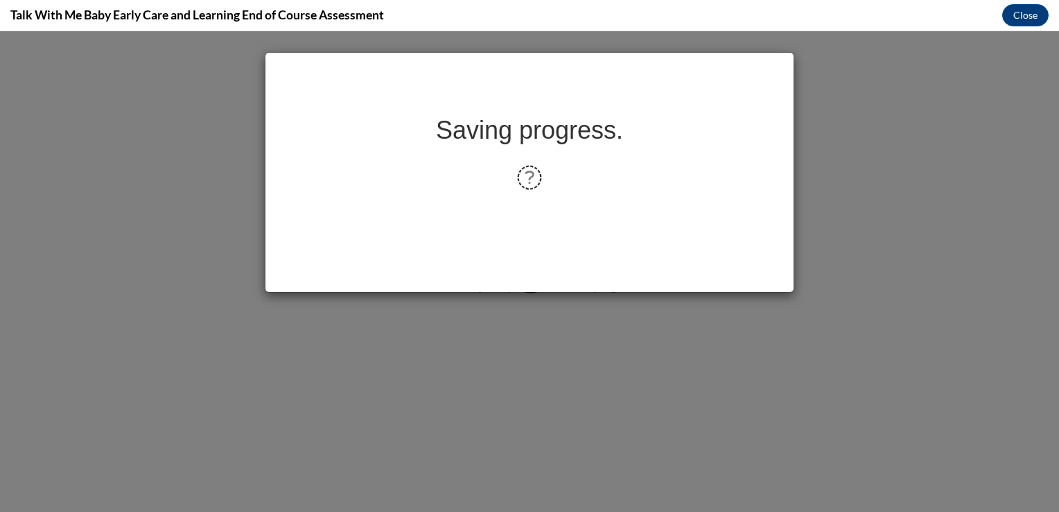
scroll to position [0, 0]
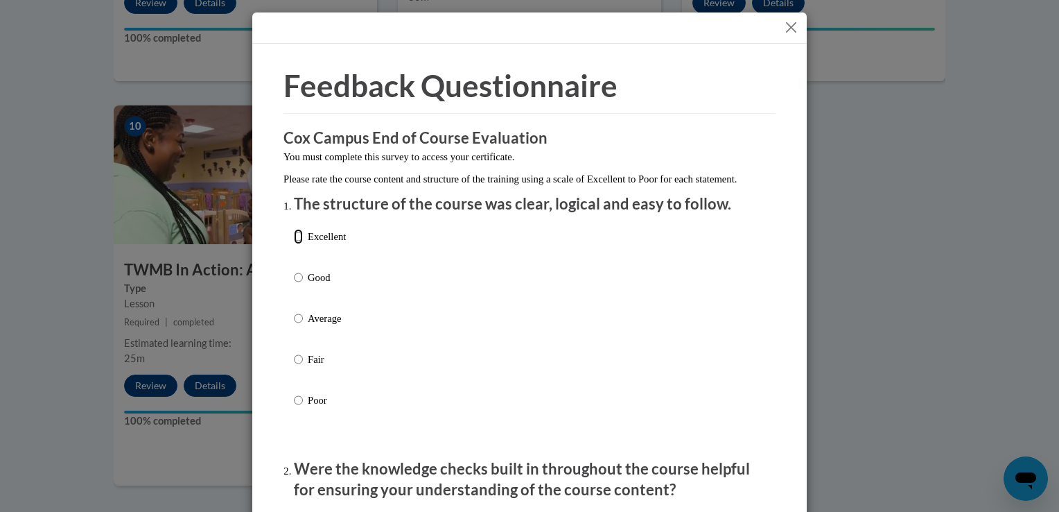
click at [295, 244] on input "Excellent" at bounding box center [298, 236] width 9 height 15
radio input "true"
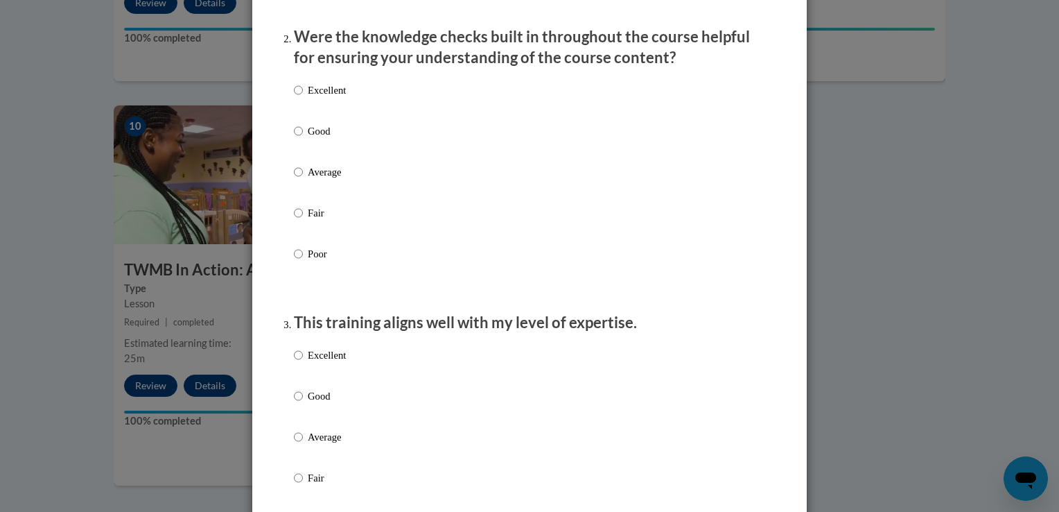
scroll to position [444, 0]
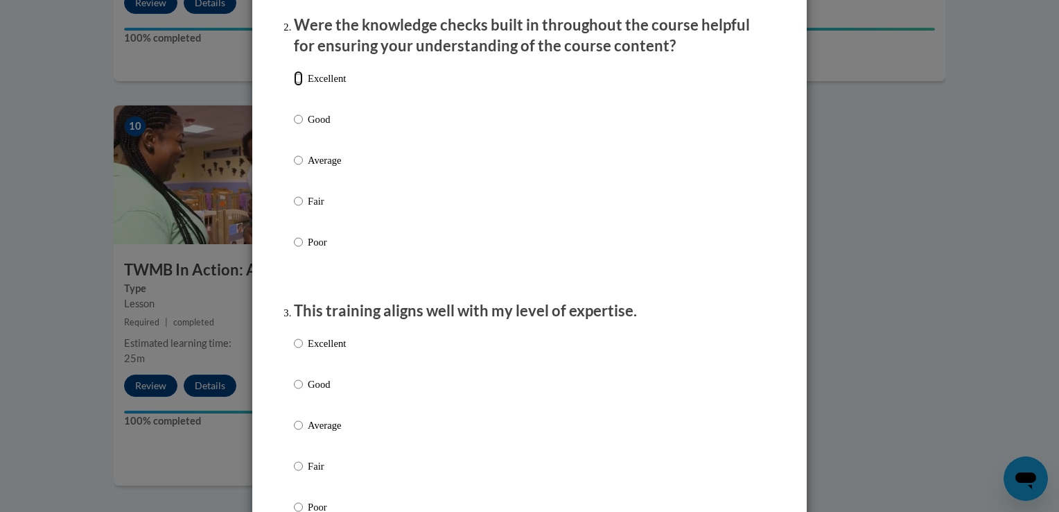
click at [294, 86] on input "Excellent" at bounding box center [298, 78] width 9 height 15
radio input "true"
click at [294, 351] on input "Excellent" at bounding box center [298, 342] width 9 height 15
radio input "true"
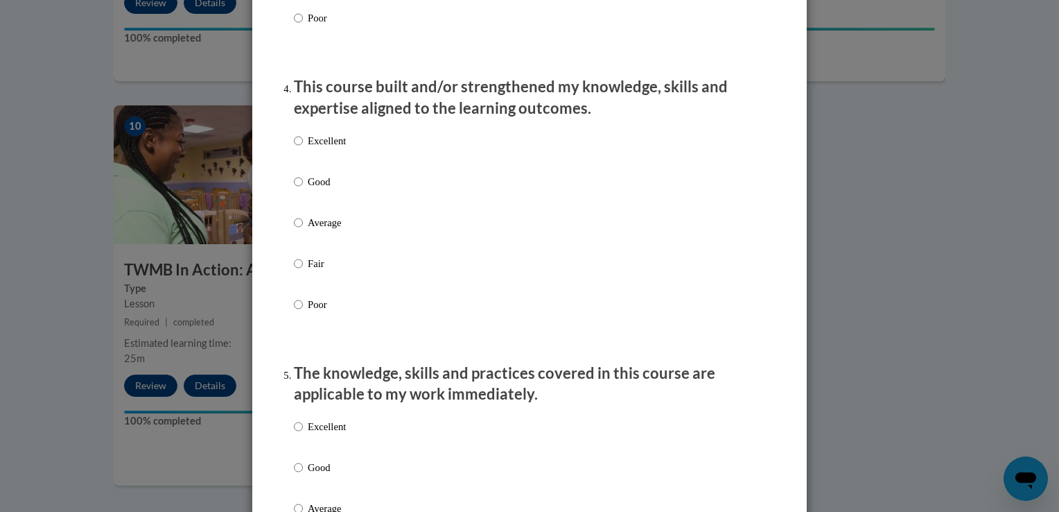
scroll to position [951, 0]
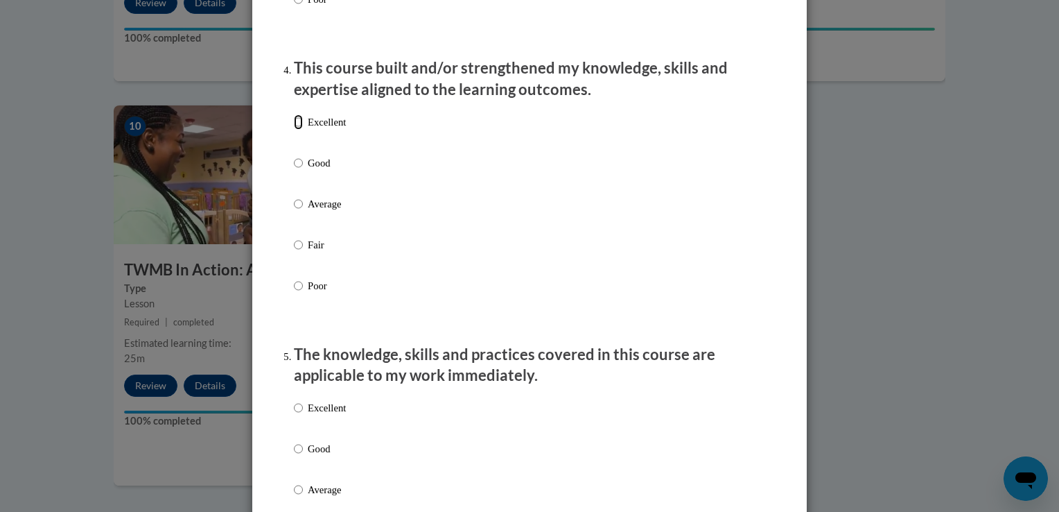
click at [294, 130] on input "Excellent" at bounding box center [298, 121] width 9 height 15
radio input "true"
click at [294, 415] on input "Excellent" at bounding box center [298, 407] width 9 height 15
radio input "true"
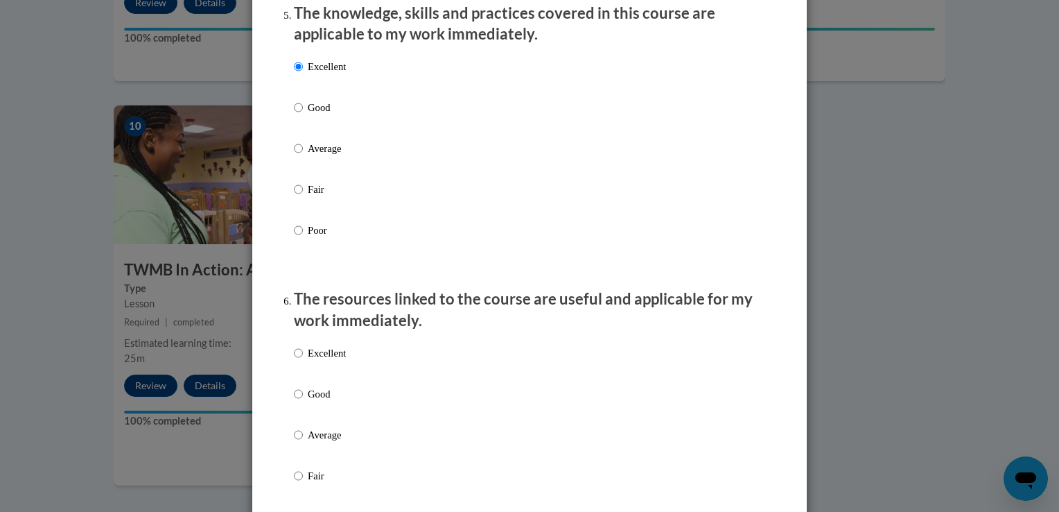
scroll to position [1413, 0]
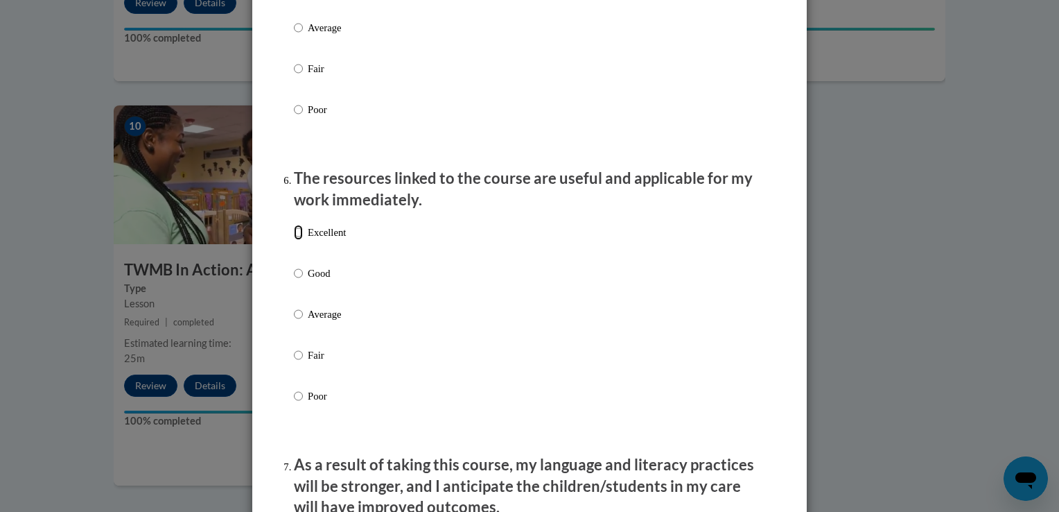
click at [294, 240] on input "Excellent" at bounding box center [298, 232] width 9 height 15
radio input "true"
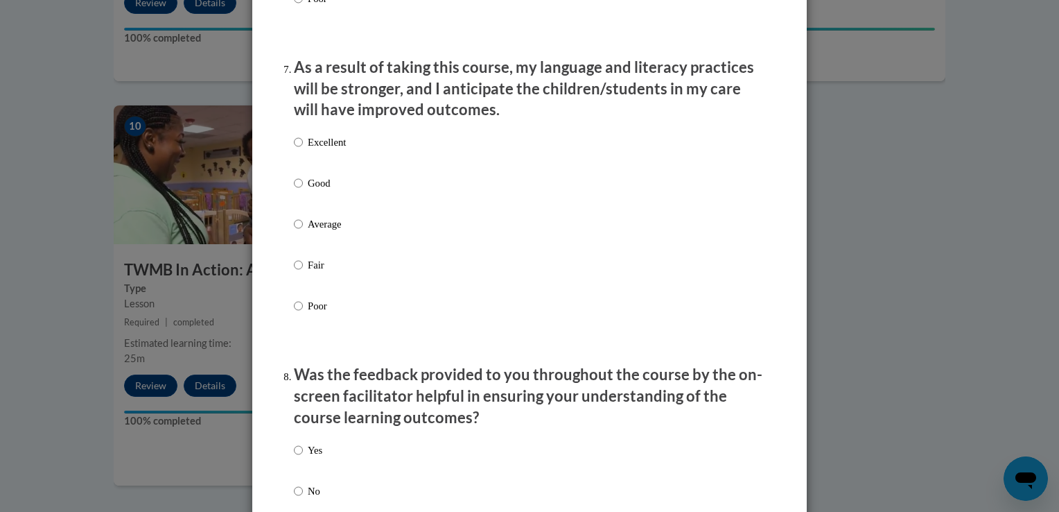
scroll to position [1846, 0]
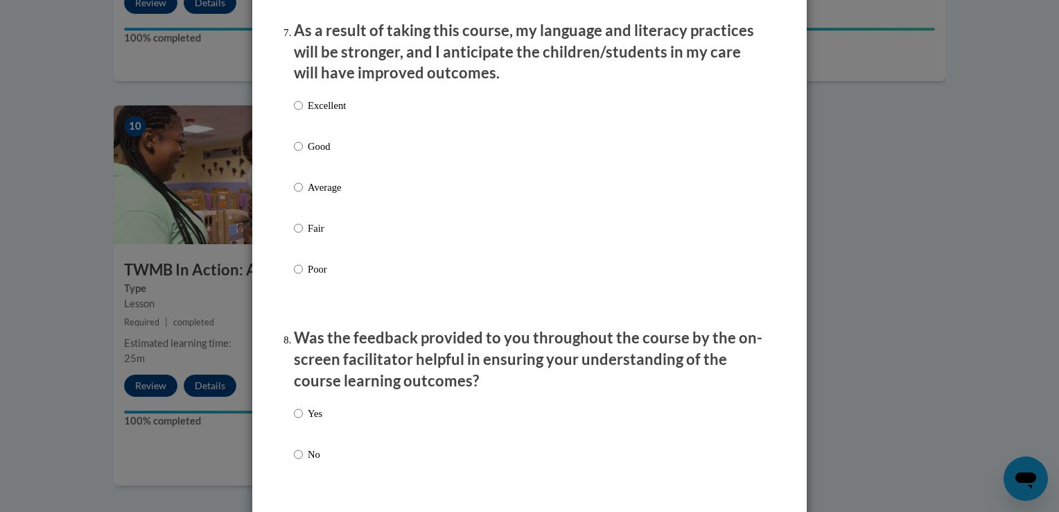
click at [294, 113] on input "Excellent" at bounding box center [298, 105] width 9 height 15
radio input "true"
click at [294, 421] on input "Yes" at bounding box center [298, 412] width 9 height 15
radio input "true"
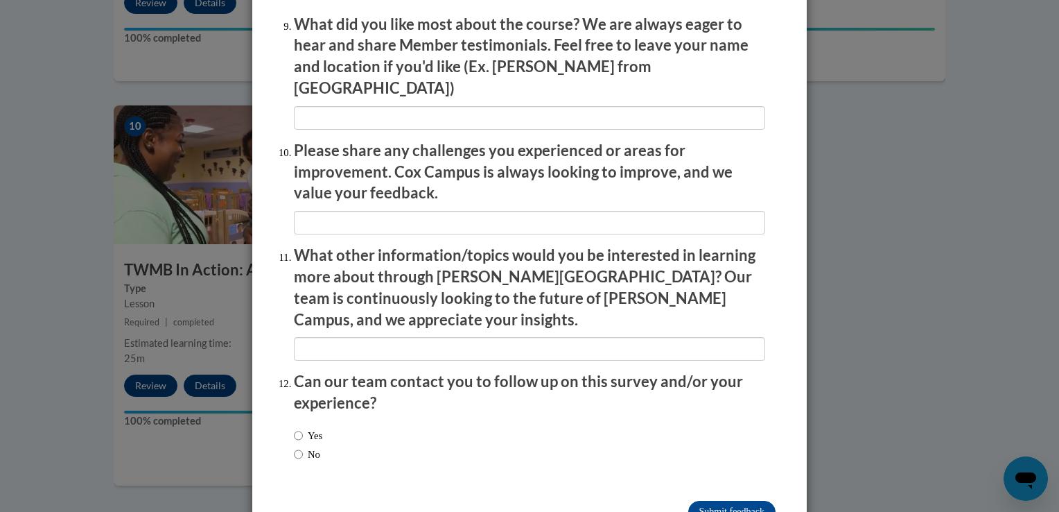
scroll to position [2346, 0]
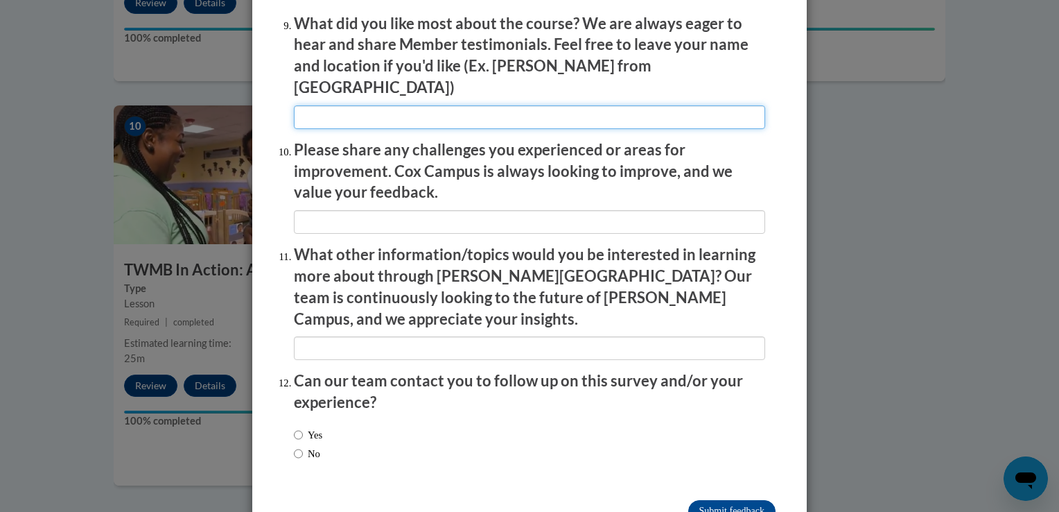
click at [627, 114] on input "textbox" at bounding box center [529, 117] width 471 height 24
type input "Giving everyone involved a feel of empowerment. Power of speech is crucial."
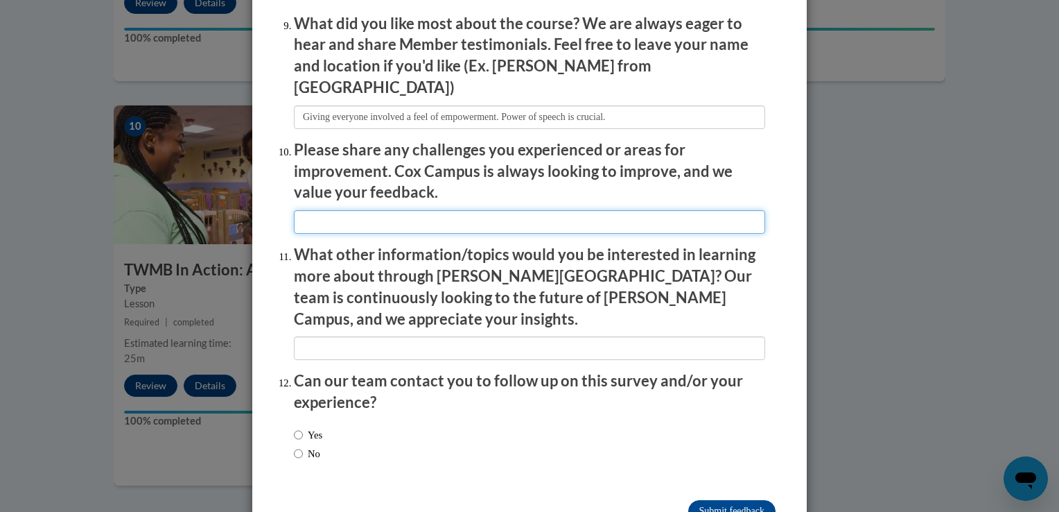
click at [436, 220] on input "textbox" at bounding box center [529, 222] width 471 height 24
type input "No chlallenges."
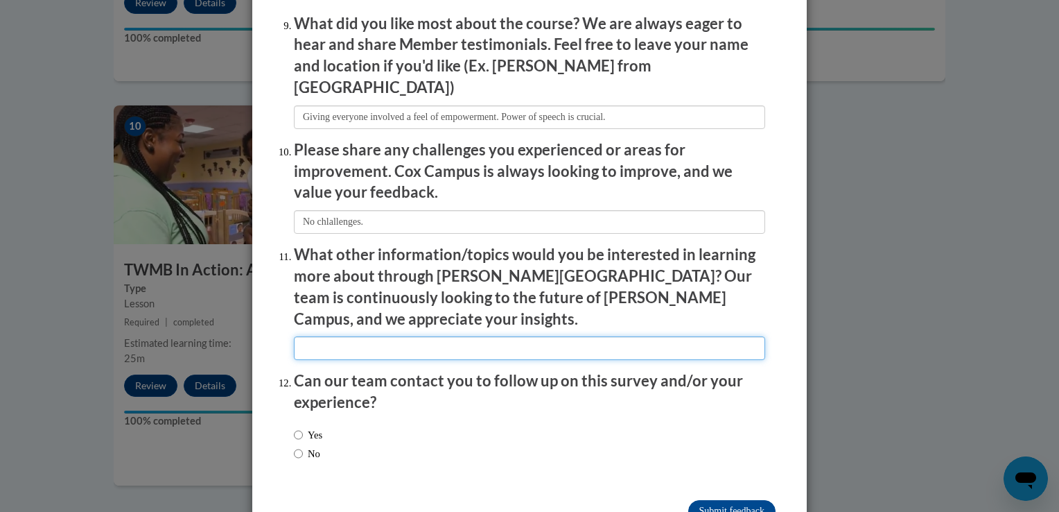
click at [413, 336] on input "textbox" at bounding box center [529, 348] width 471 height 24
type input "I cant think of any right now."
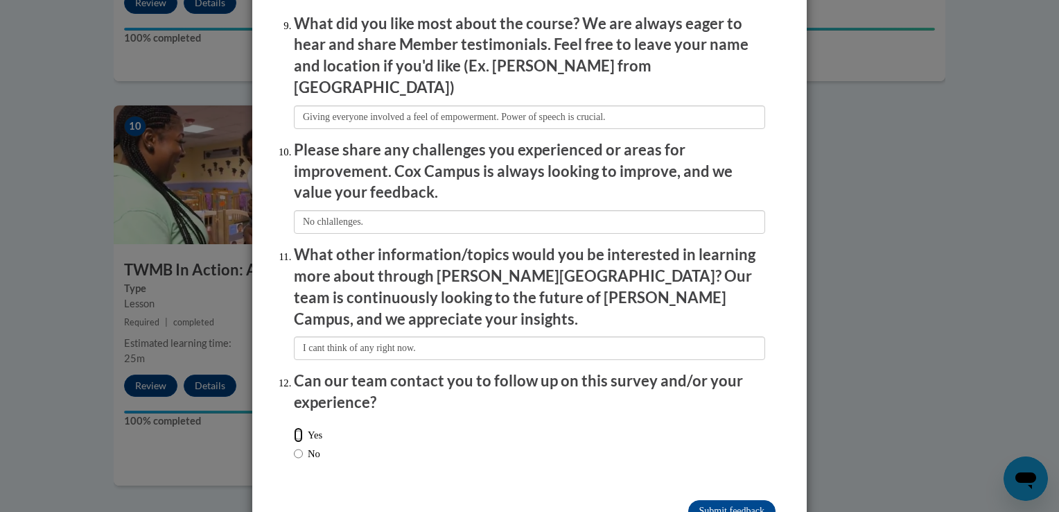
click at [294, 427] on input "Yes" at bounding box center [298, 434] width 9 height 15
radio input "true"
click at [733, 500] on input "Submit feedback" at bounding box center [731, 511] width 87 height 22
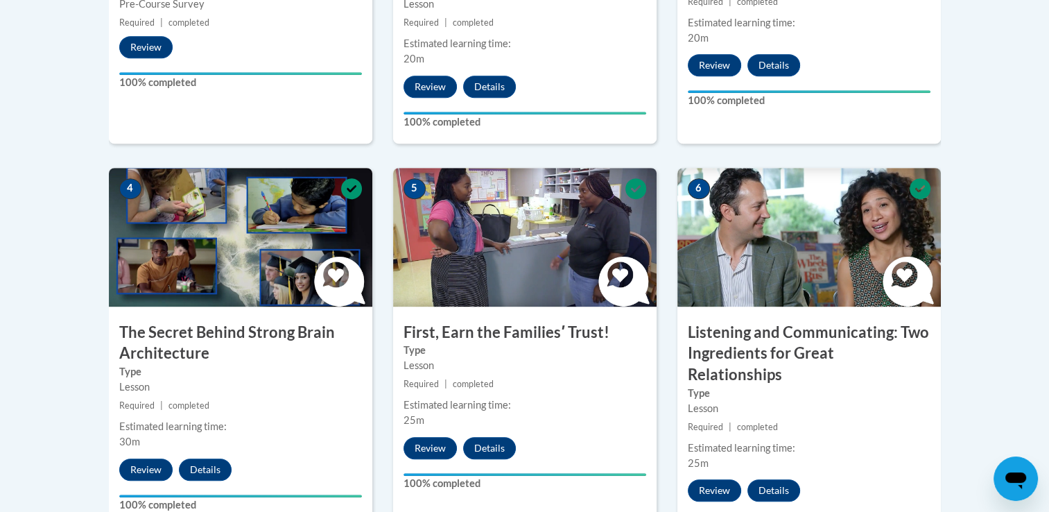
scroll to position [0, 0]
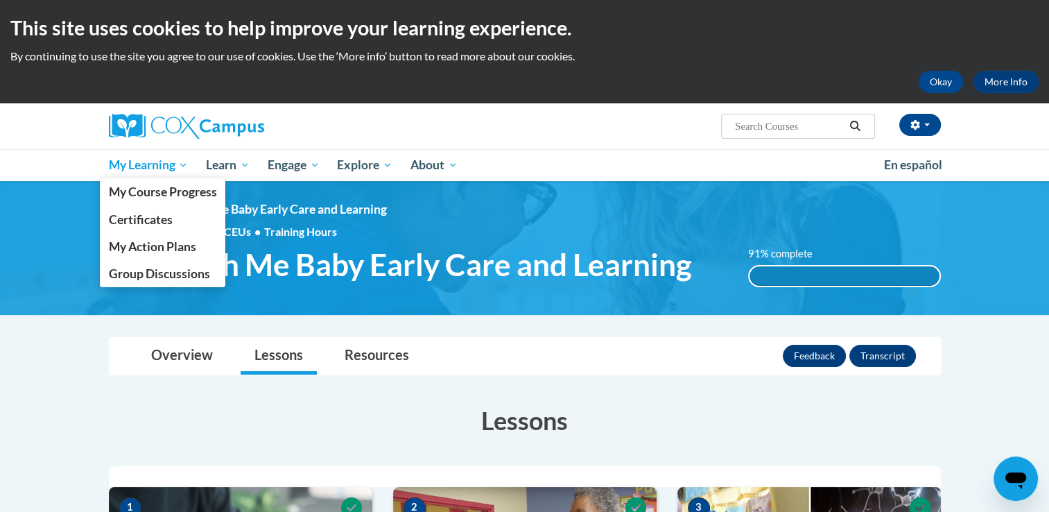
click at [151, 166] on span "My Learning" at bounding box center [148, 165] width 80 height 17
click at [143, 219] on span "Certificates" at bounding box center [140, 219] width 64 height 15
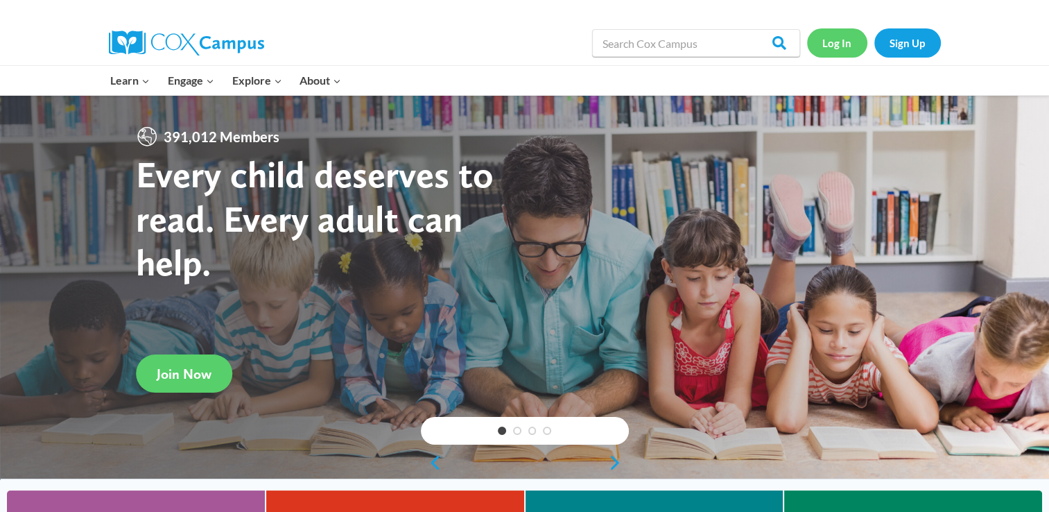
click at [837, 45] on link "Log In" at bounding box center [837, 42] width 60 height 28
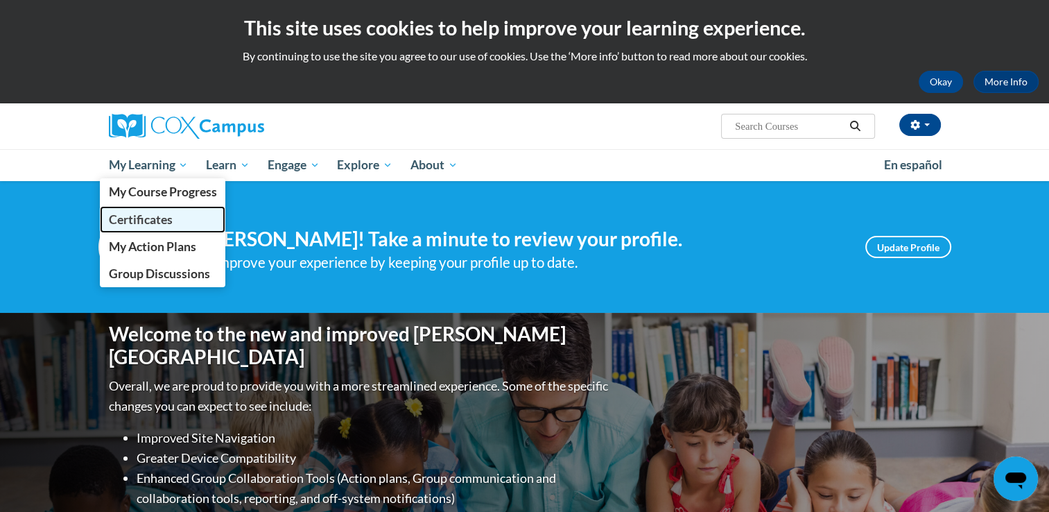
click at [141, 225] on span "Certificates" at bounding box center [140, 219] width 64 height 15
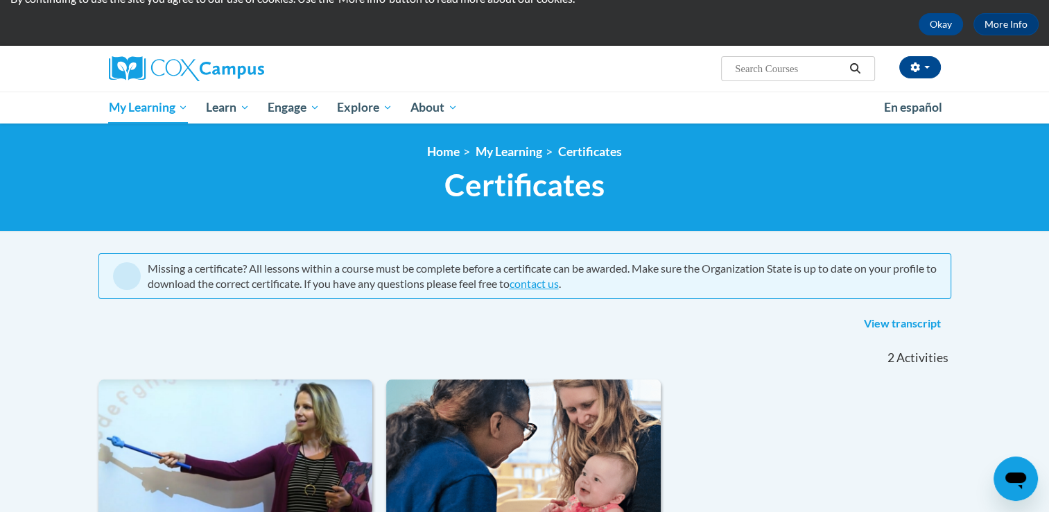
scroll to position [55, 0]
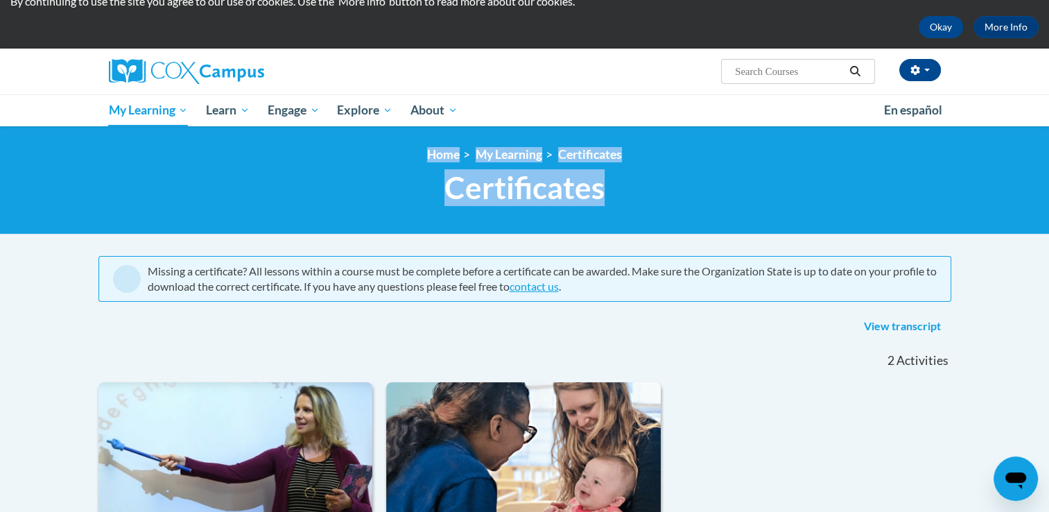
drag, startPoint x: 1045, startPoint y: 104, endPoint x: 1058, endPoint y: 241, distance: 137.2
click at [1048, 241] on html "This site uses cookies to help improve your learning experience. By continuing …" at bounding box center [524, 201] width 1049 height 512
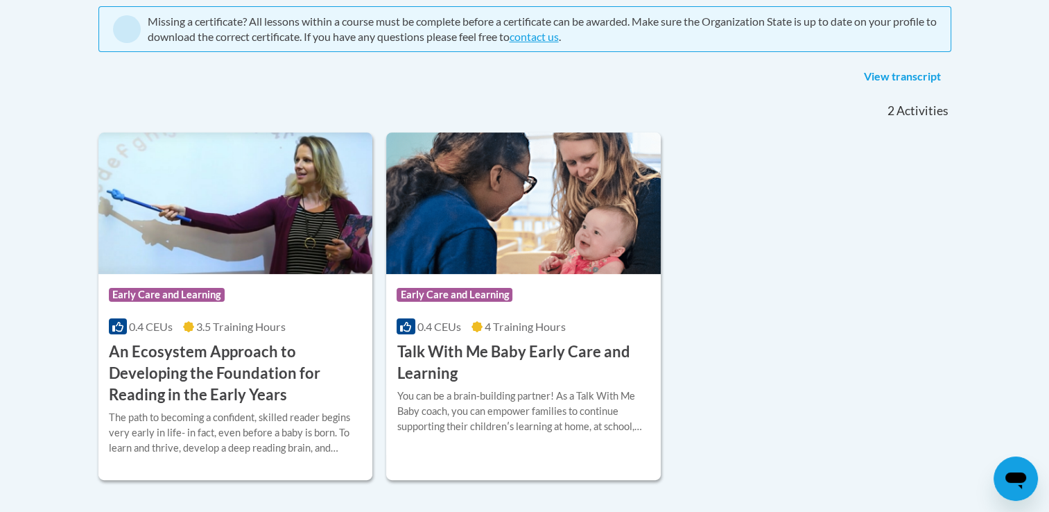
scroll to position [360, 0]
